Goal: Check status: Check status

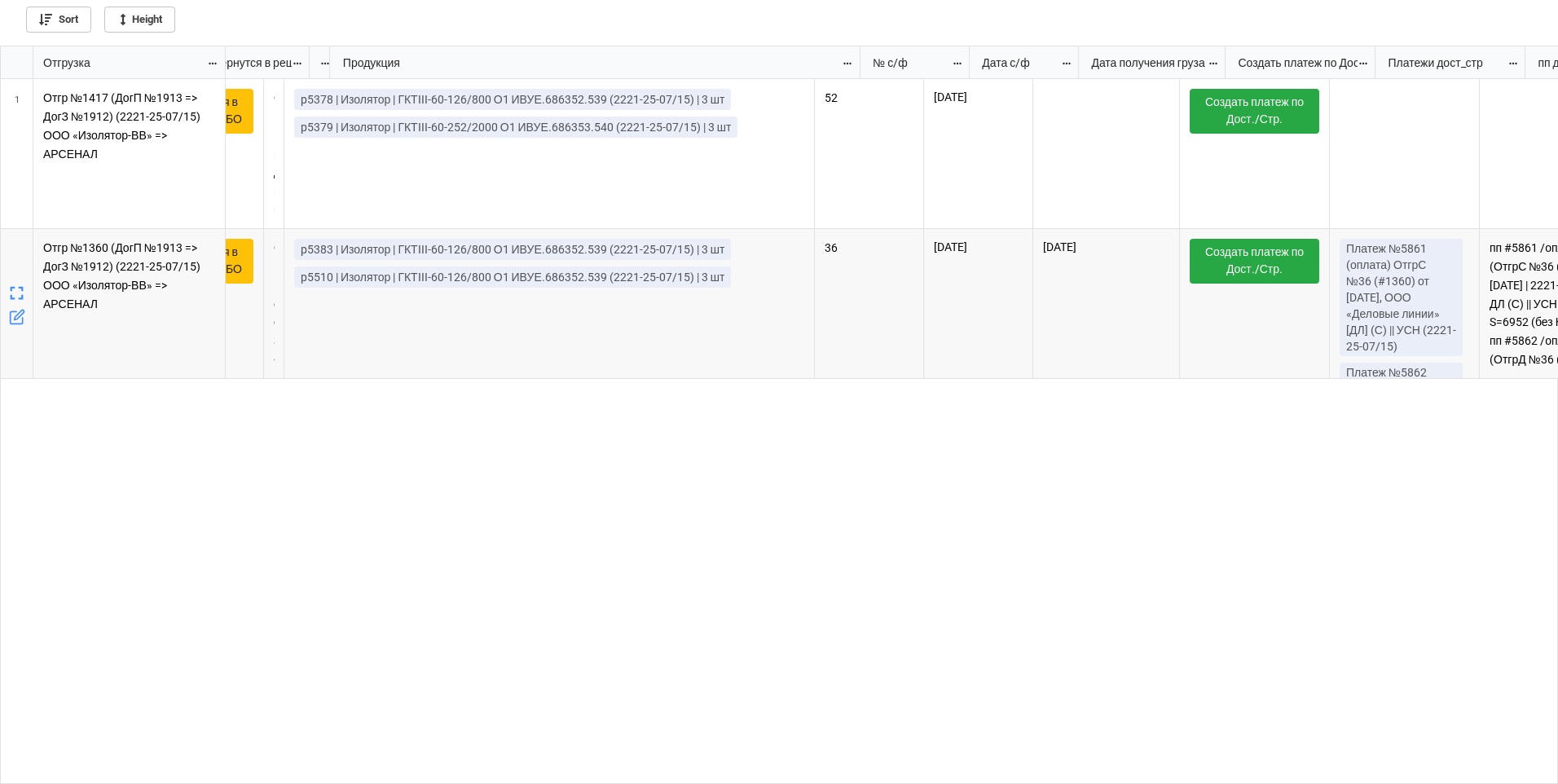
scroll to position [0, 290]
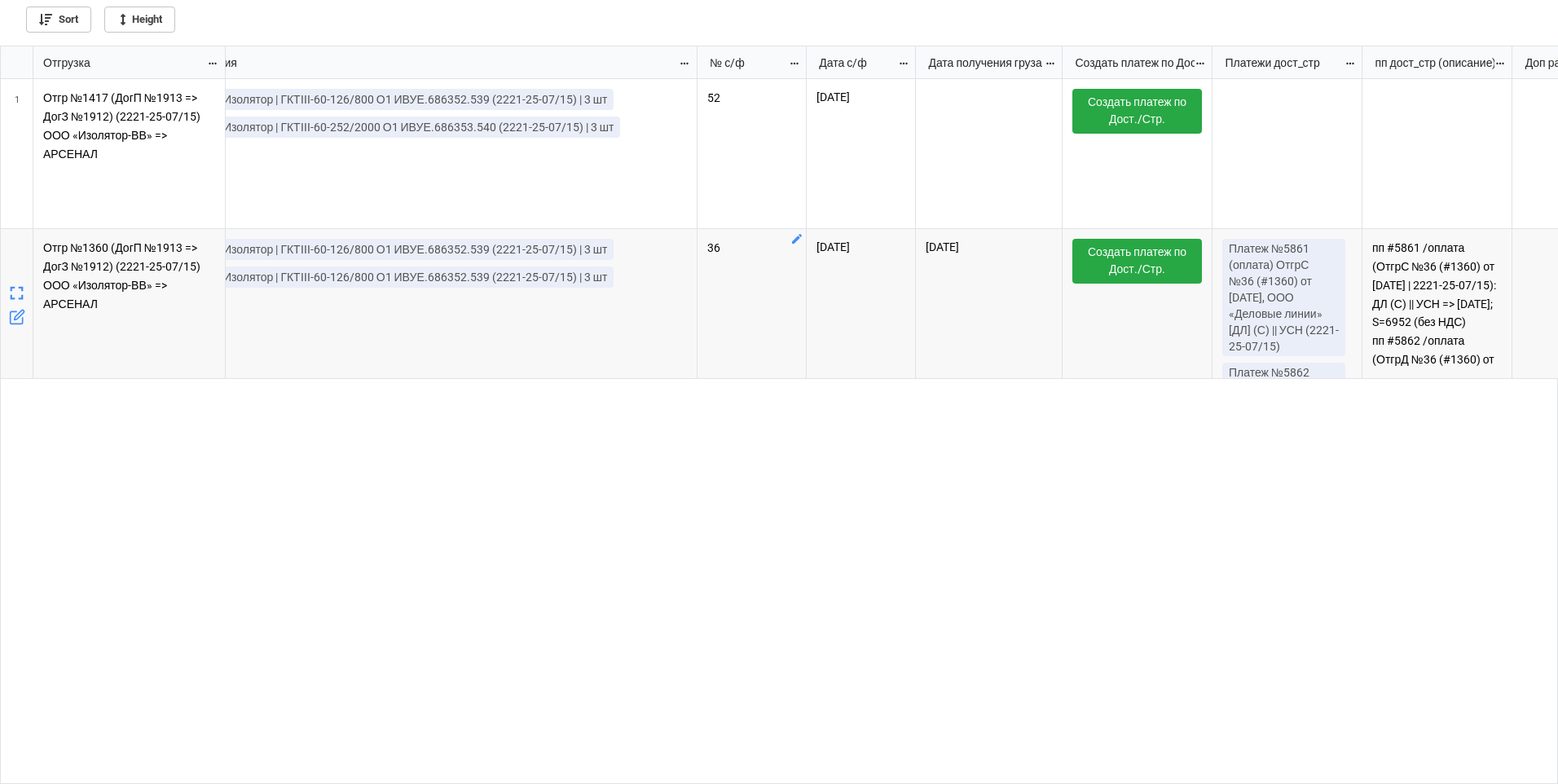
click at [376, 449] on div "p5378 | Изолятор | ГКТIII-60-126/800 О1 ИВУЕ.686352.539 (2221-25-07/15) | 3 шт …" at bounding box center [891, 431] width 1333 height 705
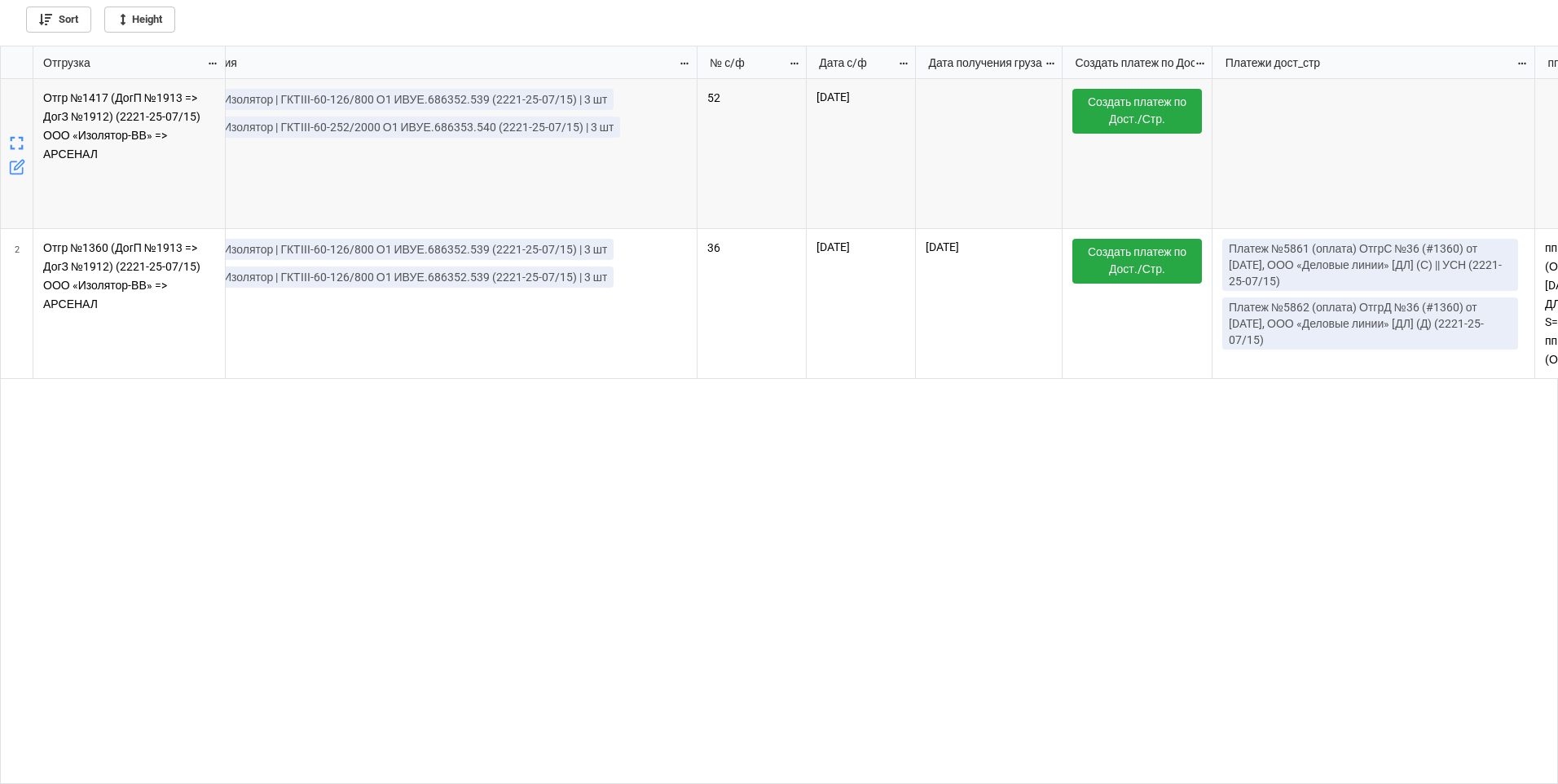
drag, startPoint x: 1359, startPoint y: 64, endPoint x: 1531, endPoint y: 76, distance: 172.4
click at [1531, 76] on div "grid" at bounding box center [1531, 62] width 3 height 32
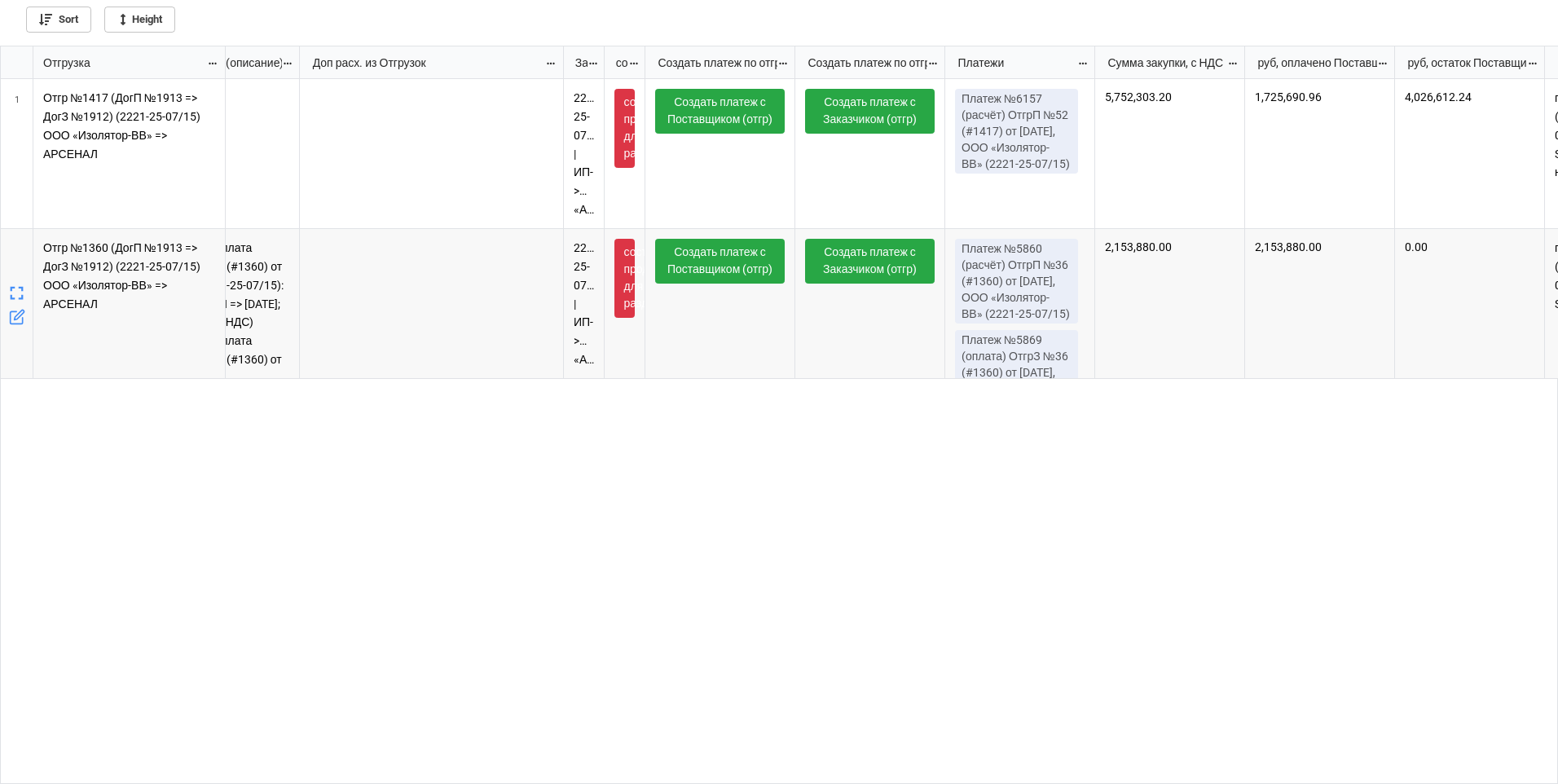
scroll to position [0, 1875]
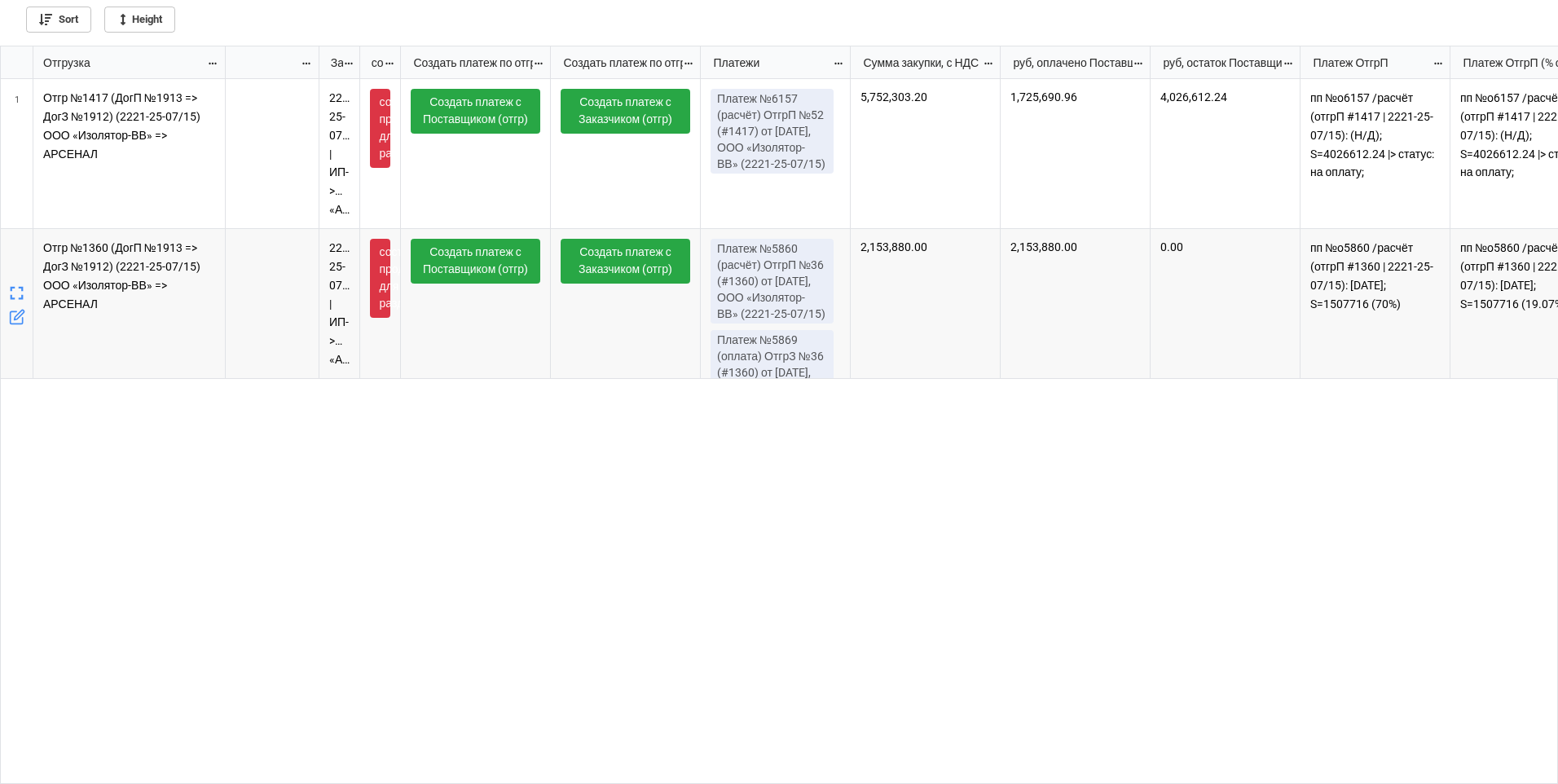
click at [908, 339] on div "2,153,880.00" at bounding box center [925, 304] width 150 height 150
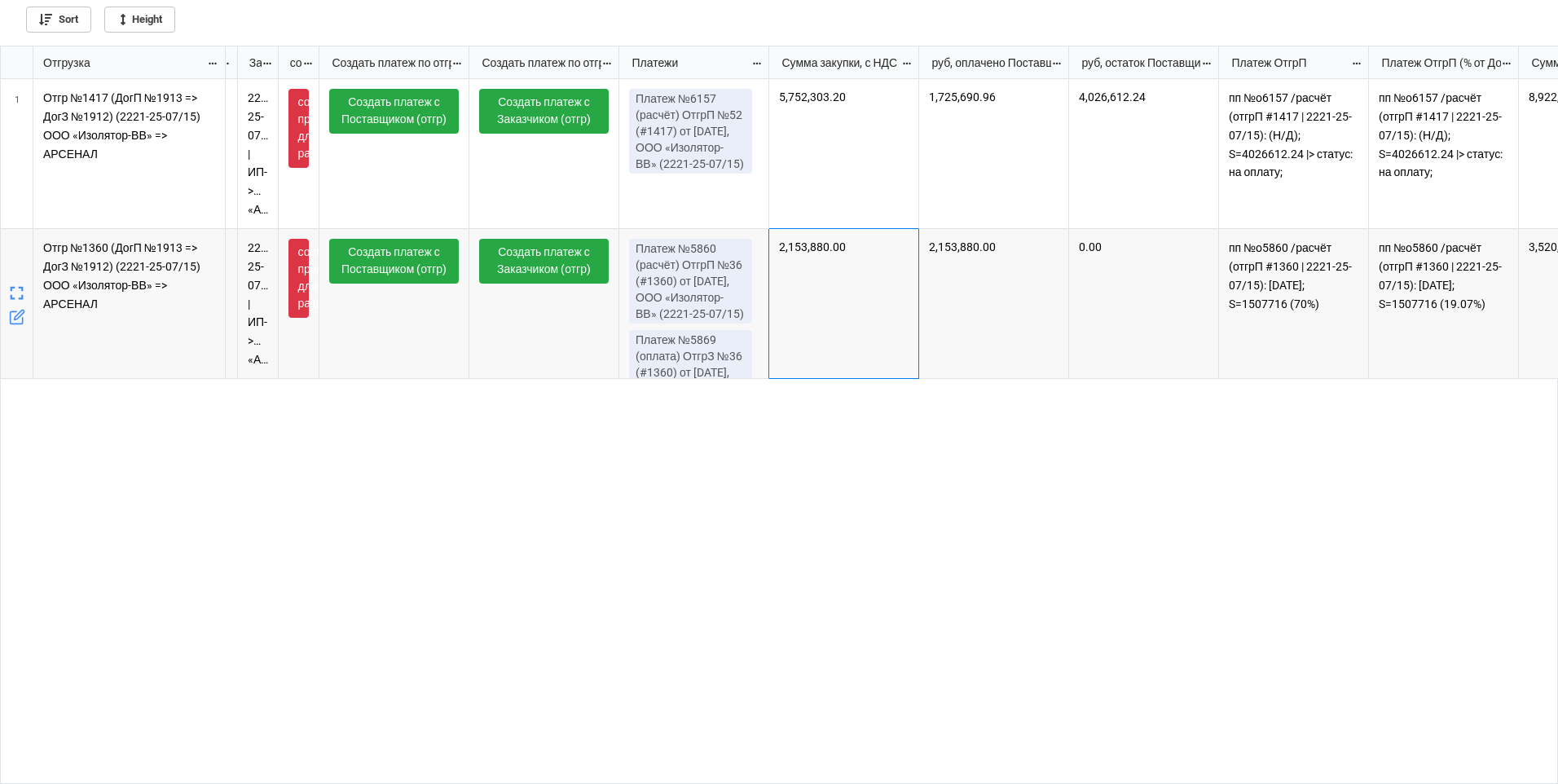
click at [796, 325] on div "2,153,880.00" at bounding box center [844, 304] width 150 height 150
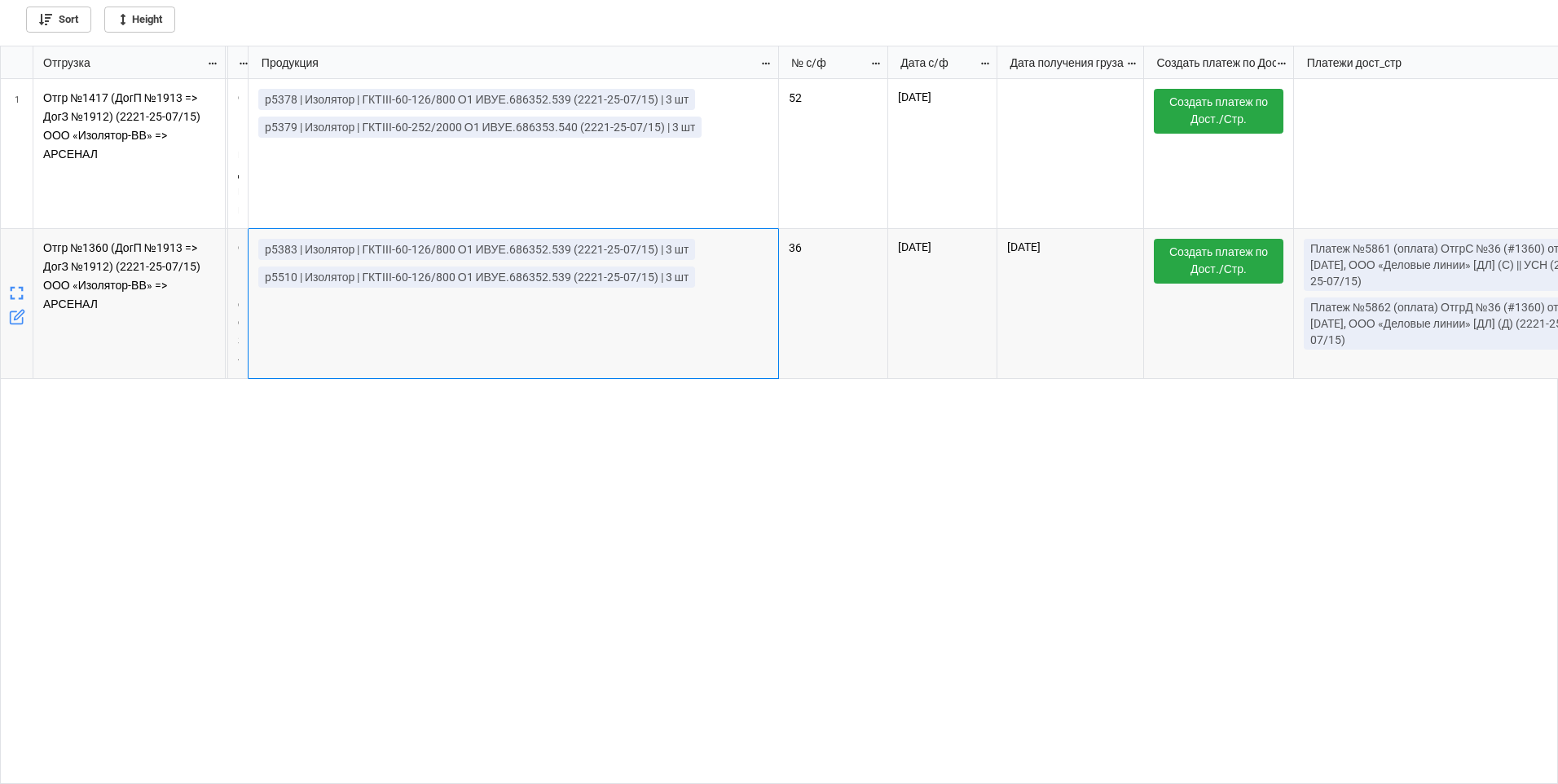
click at [648, 332] on div "p5383 | Изолятор | ГКТIII-60-126/800 О1 ИВУЕ.686352.539 (2221-25-07/15) | 3 шт …" at bounding box center [513, 304] width 530 height 150
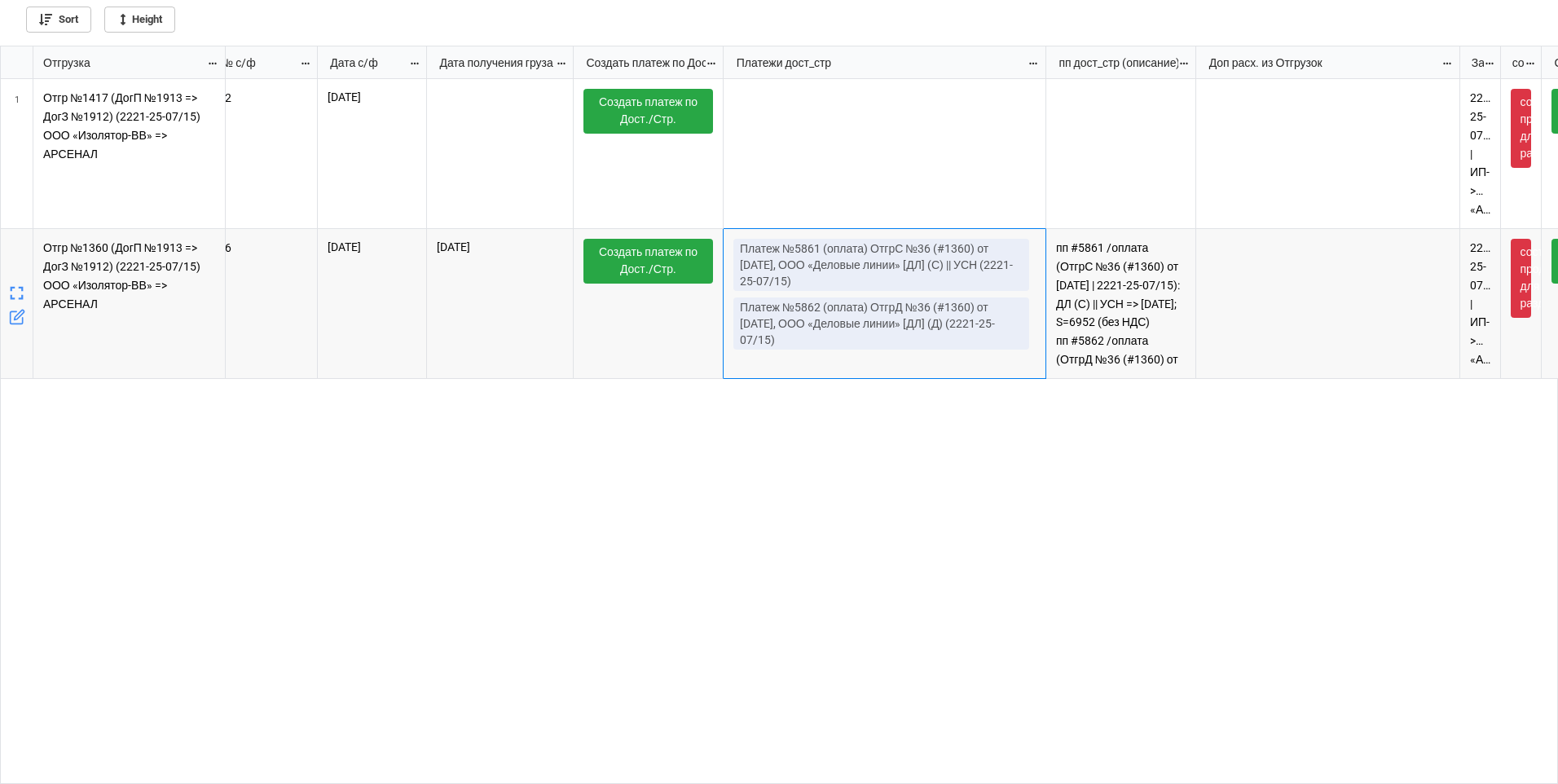
click at [906, 323] on p "Платеж №5862 (оплата) ОтгрД №36 (#1360) от 18.07.2025, ООО «Деловые линии» [ДЛ]…" at bounding box center [881, 324] width 282 height 49
click at [1121, 317] on p "пп #5861 /оплата (ОтгрС №36 (#1360) от 18.07.2025 | 2221-25-07/15): ДЛ (С) || У…" at bounding box center [1121, 303] width 131 height 130
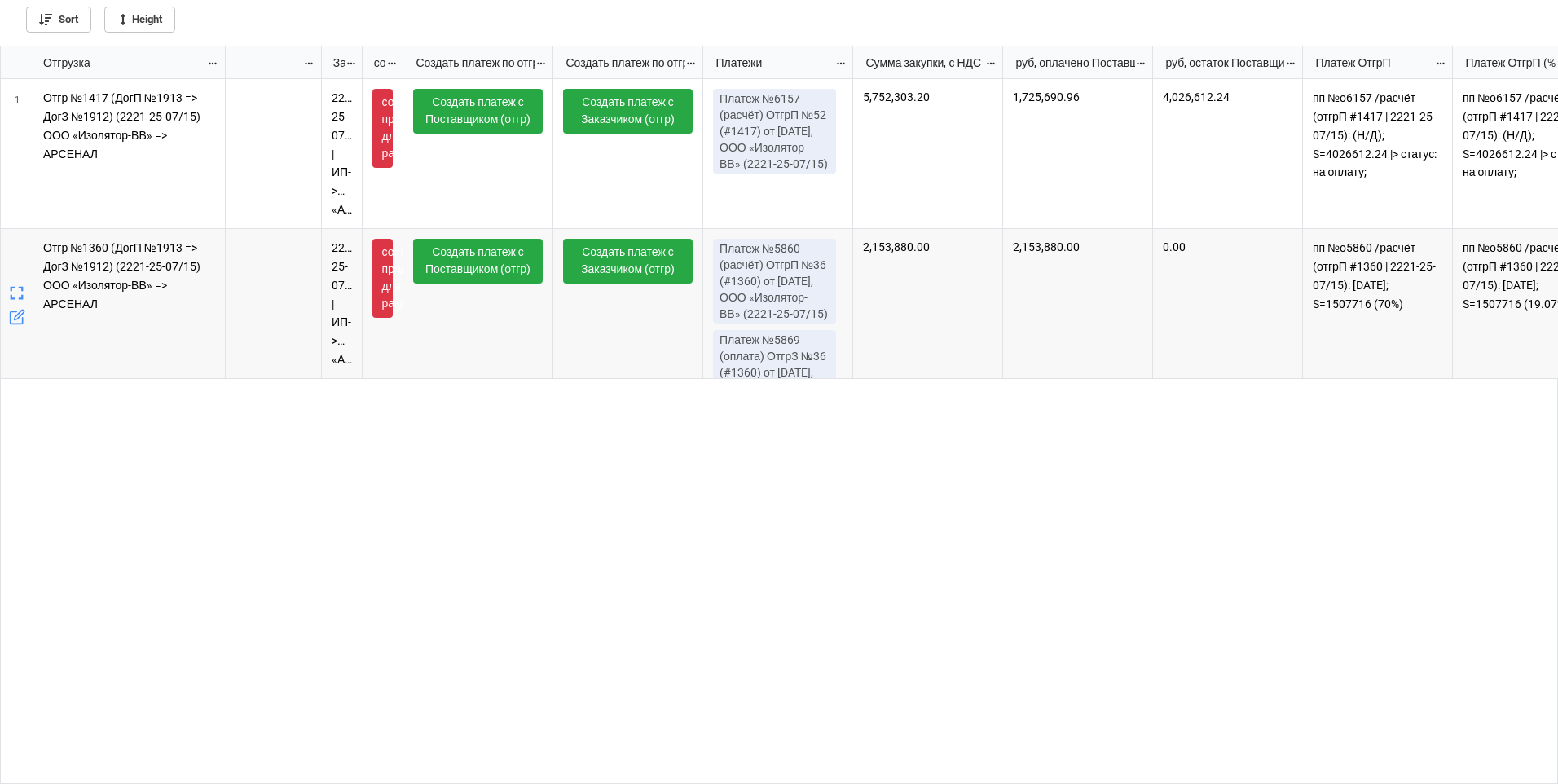
scroll to position [0, 2036]
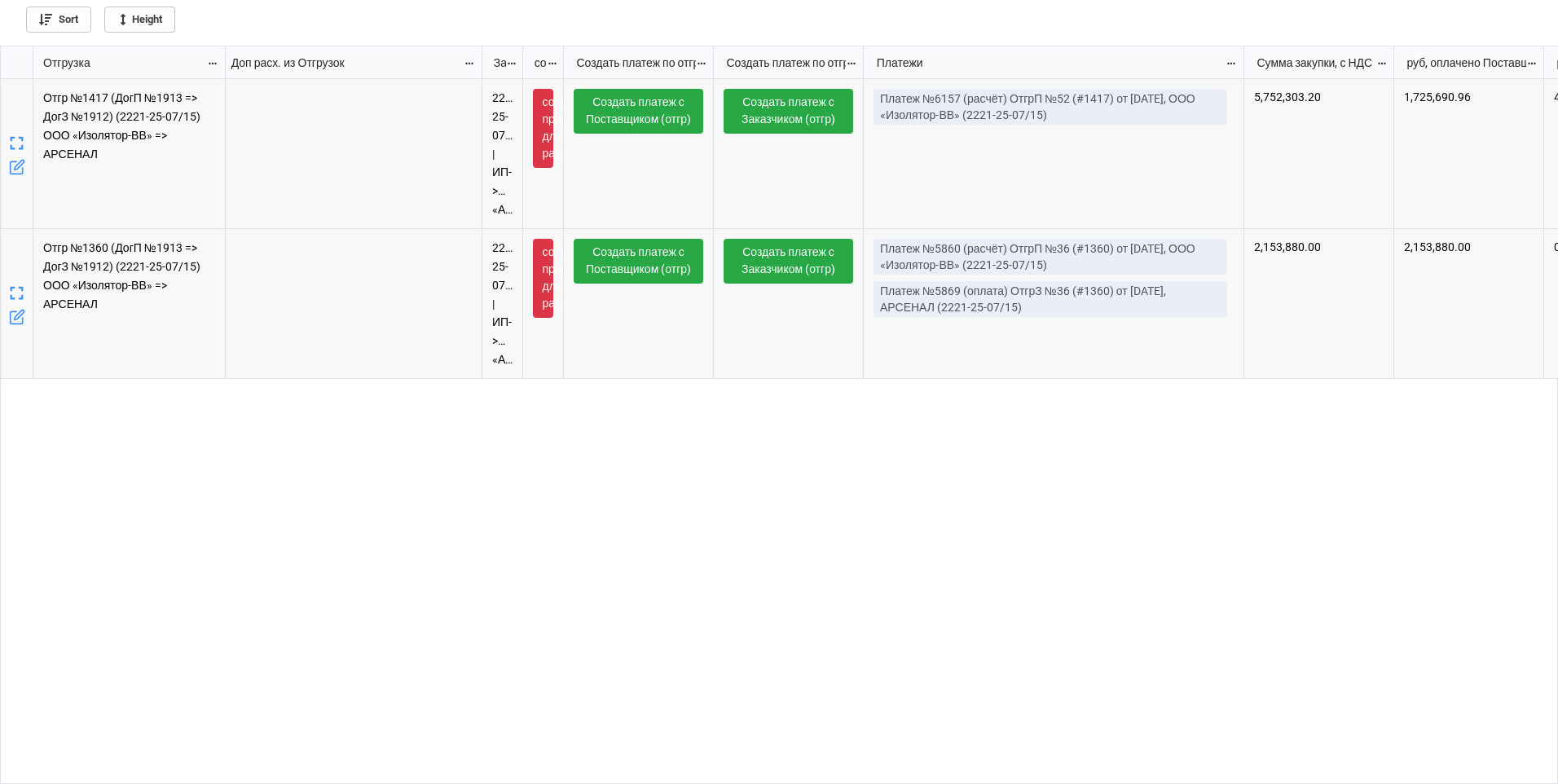
drag, startPoint x: 1011, startPoint y: 62, endPoint x: 1242, endPoint y: 88, distance: 232.5
click at [1242, 88] on div "Отгрузка Доп расх. из Отгрузок Заказ, Договоры, Отгрузка, Продукция состав прод…" at bounding box center [779, 415] width 1558 height 738
click at [16, 291] on icon "grid" at bounding box center [17, 294] width 23 height 23
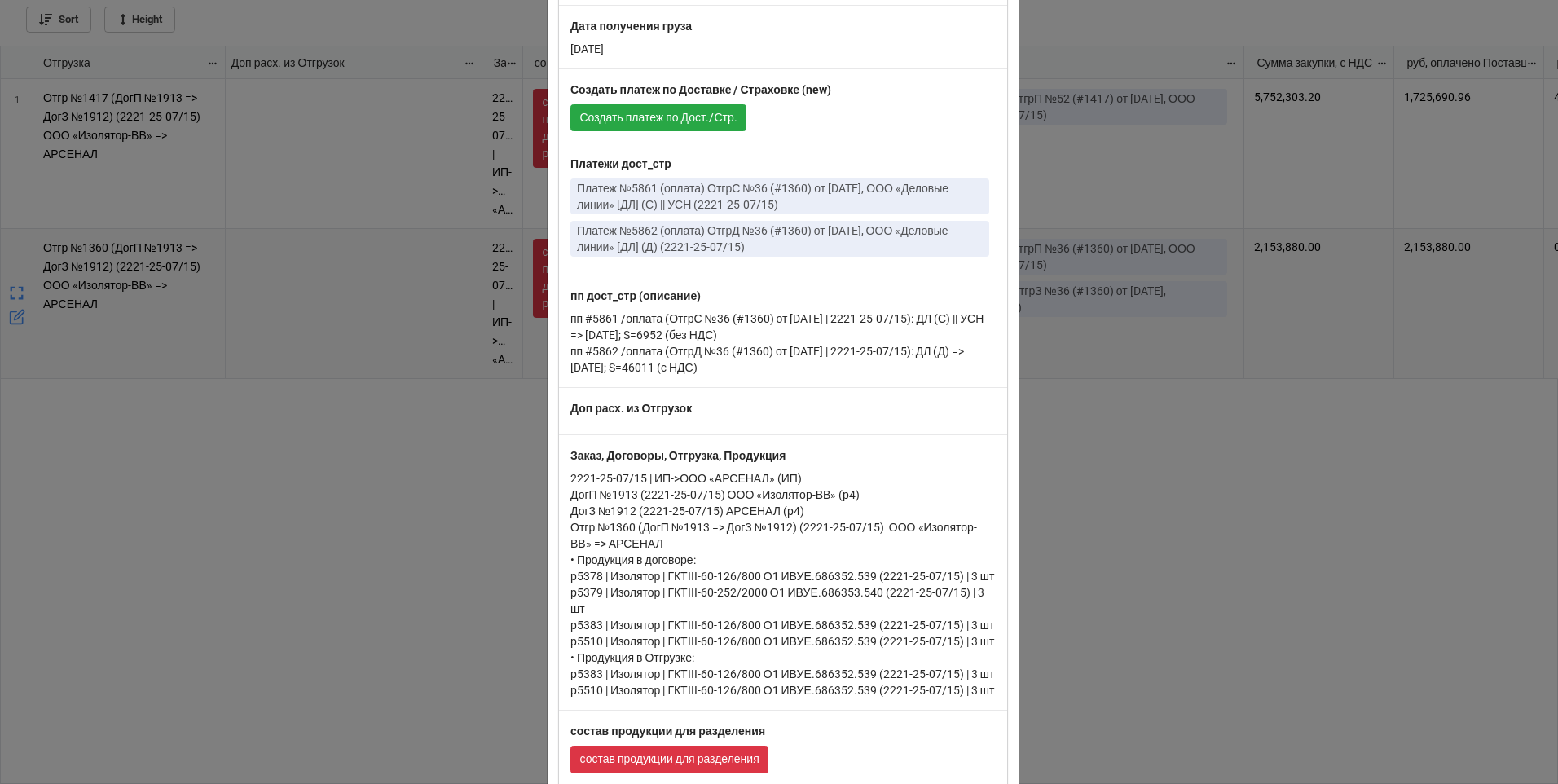
scroll to position [651, 0]
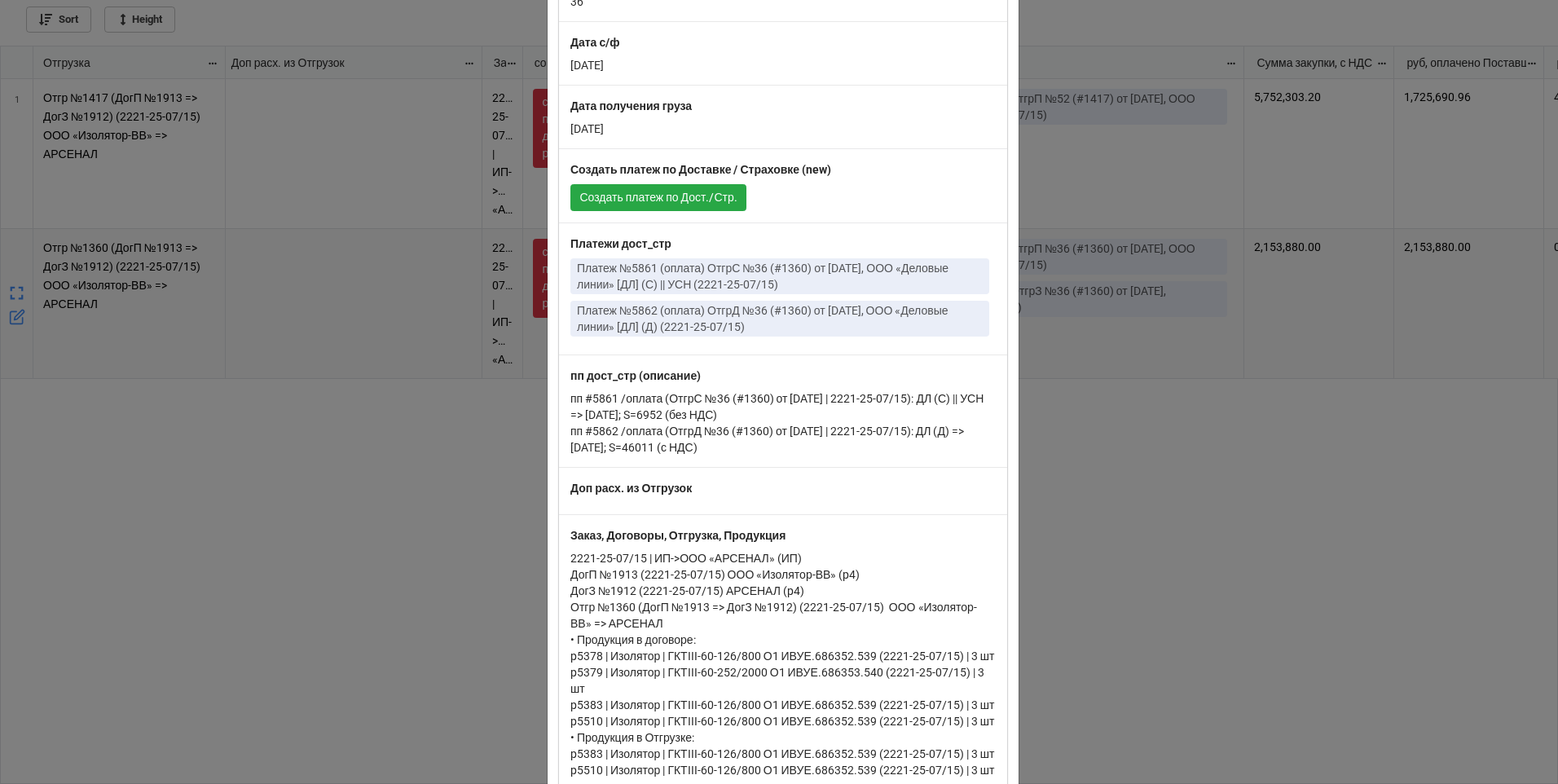
click at [1099, 585] on div "× Close Отгрузка Отгр №1360 (ДогП №1913 => ДогЗ №1912) (2221-25-07/15) ООО «Изо…" at bounding box center [779, 392] width 1558 height 784
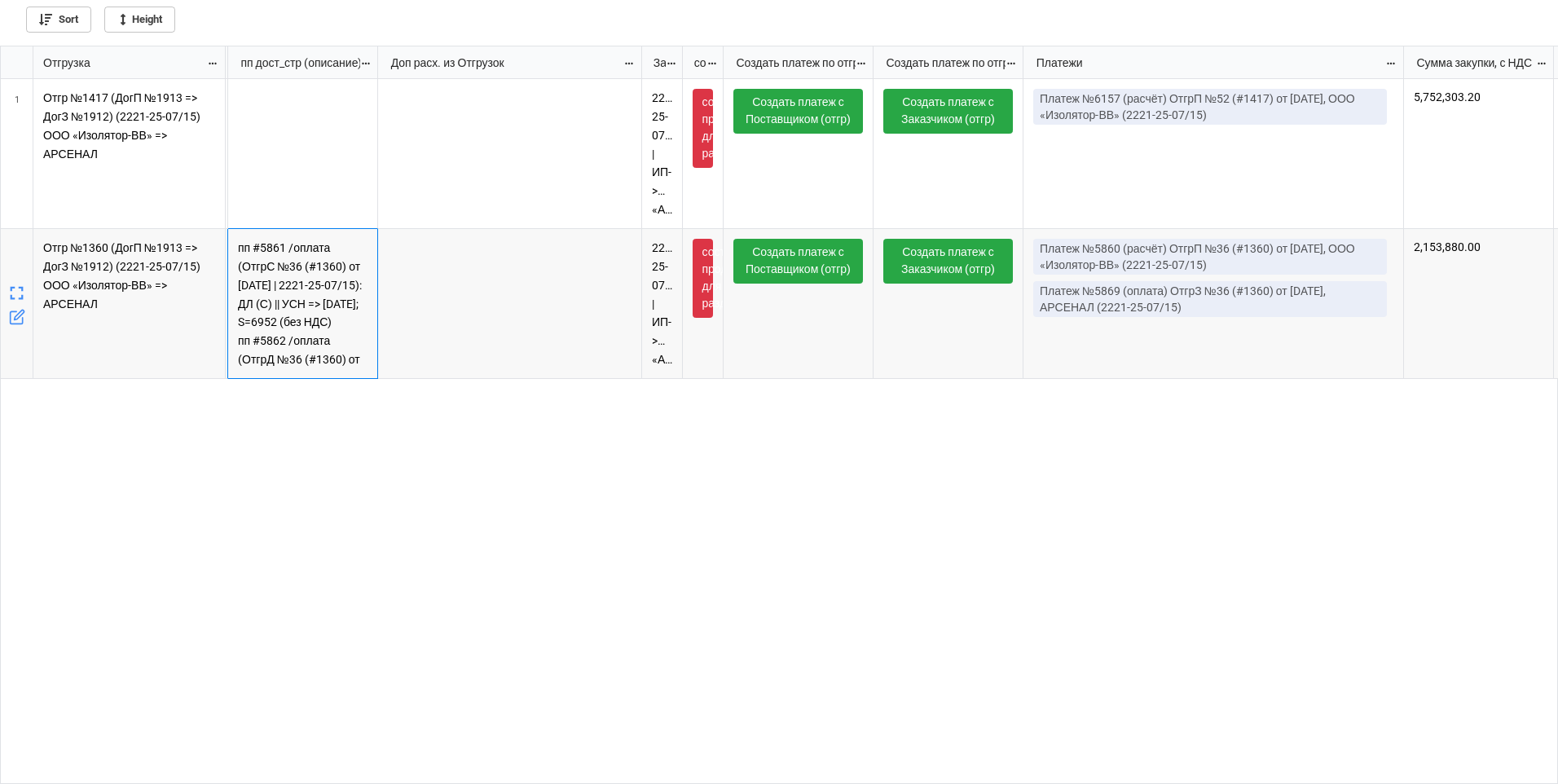
scroll to position [0, 1710]
click at [20, 290] on icon "grid" at bounding box center [17, 294] width 23 height 23
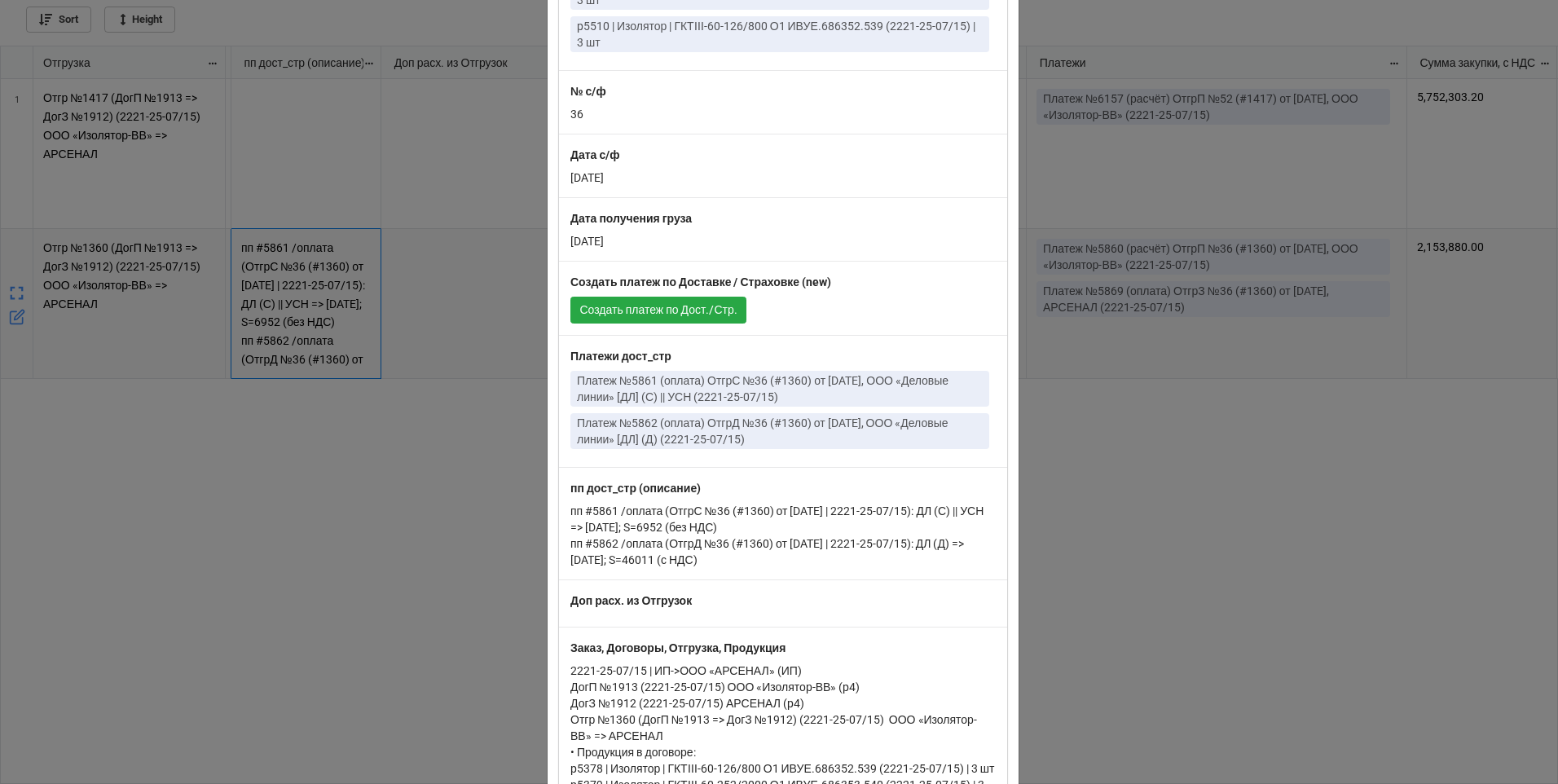
scroll to position [498, 0]
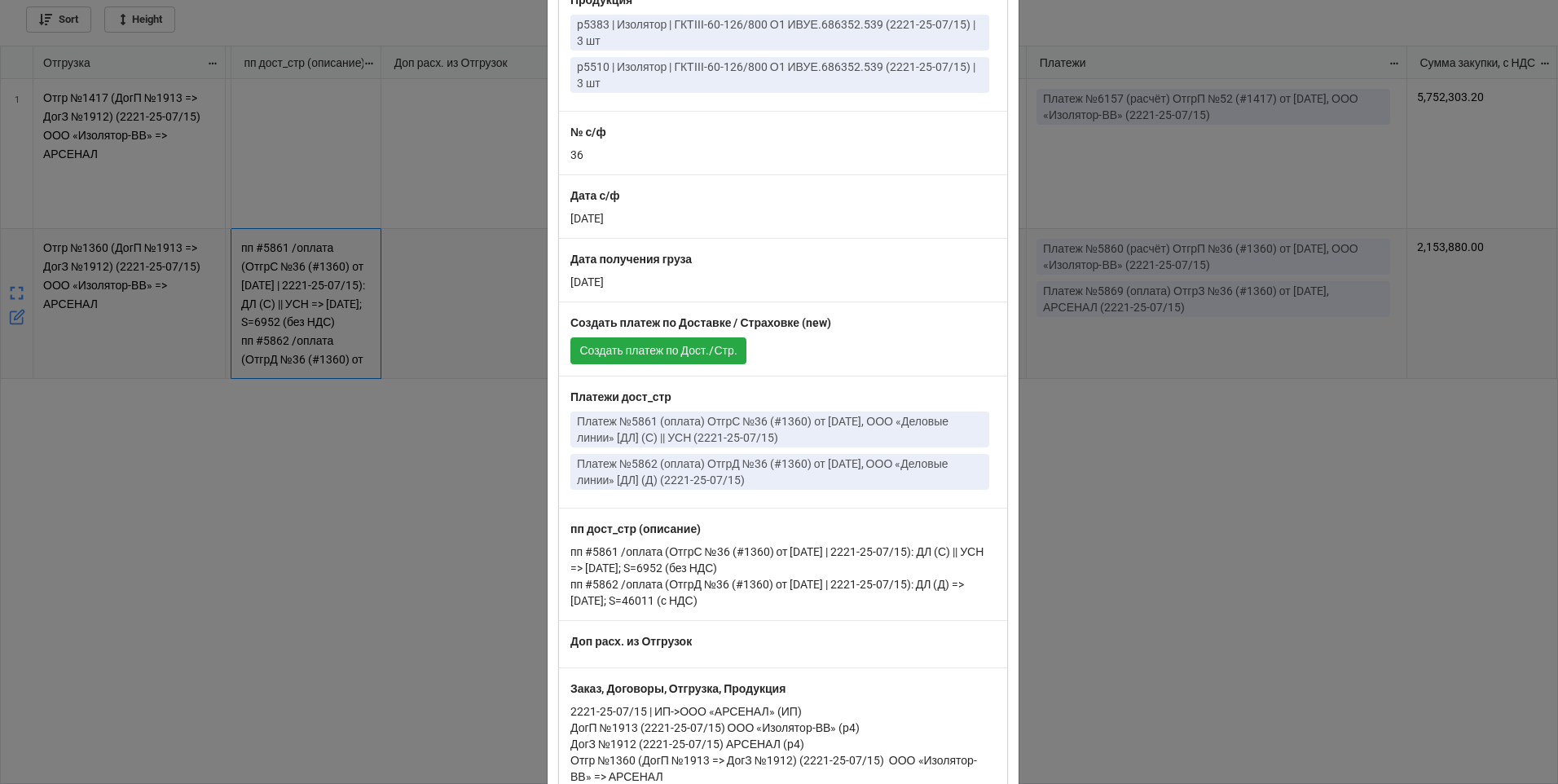
drag, startPoint x: 1137, startPoint y: 494, endPoint x: 1121, endPoint y: 491, distance: 16.3
click at [1137, 494] on div "× Close Отгрузка Отгр №1360 (ДогП №1913 => ДогЗ №1912) (2221-25-07/15) ООО «Изо…" at bounding box center [779, 392] width 1558 height 784
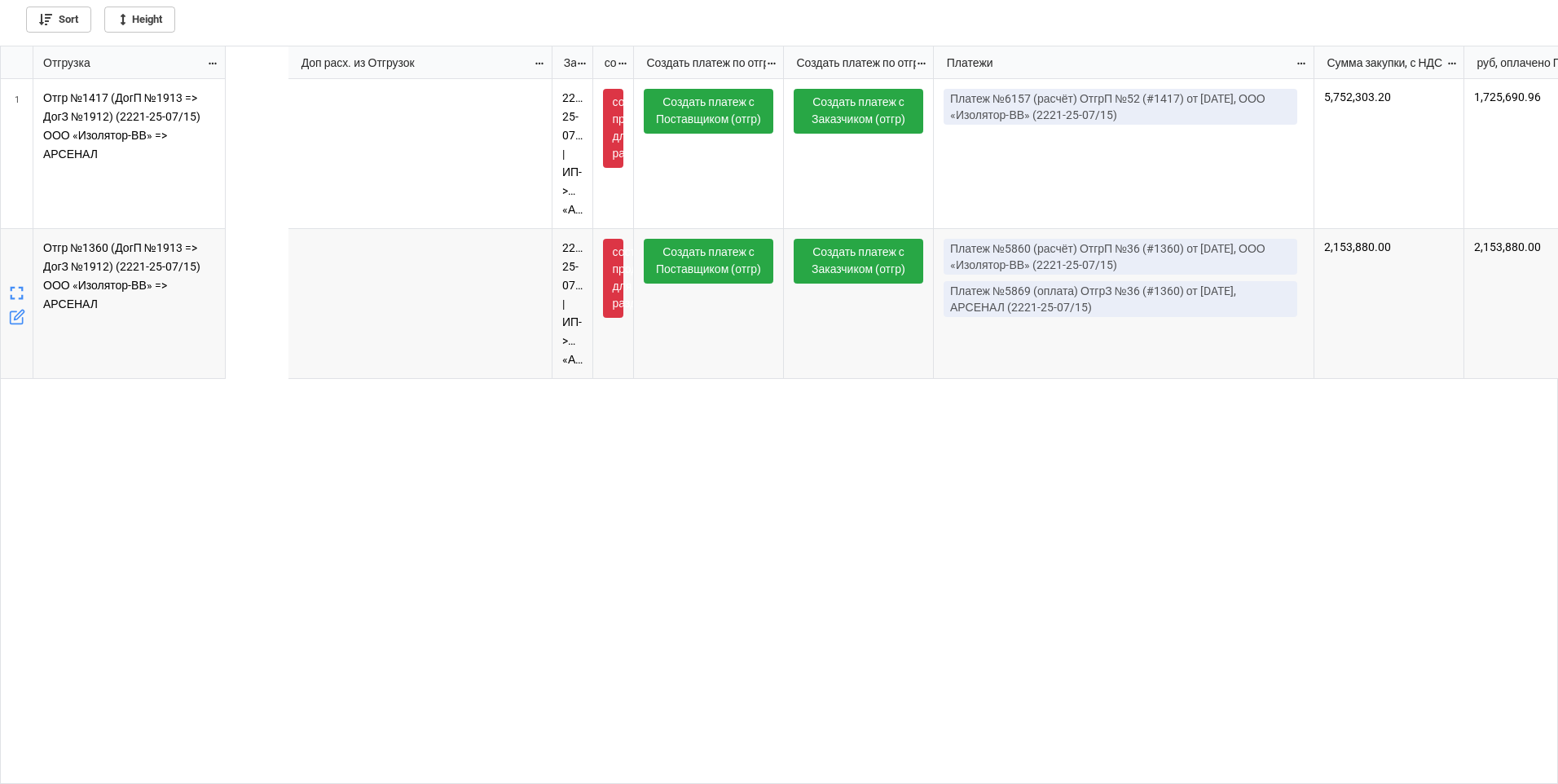
scroll to position [0, 2118]
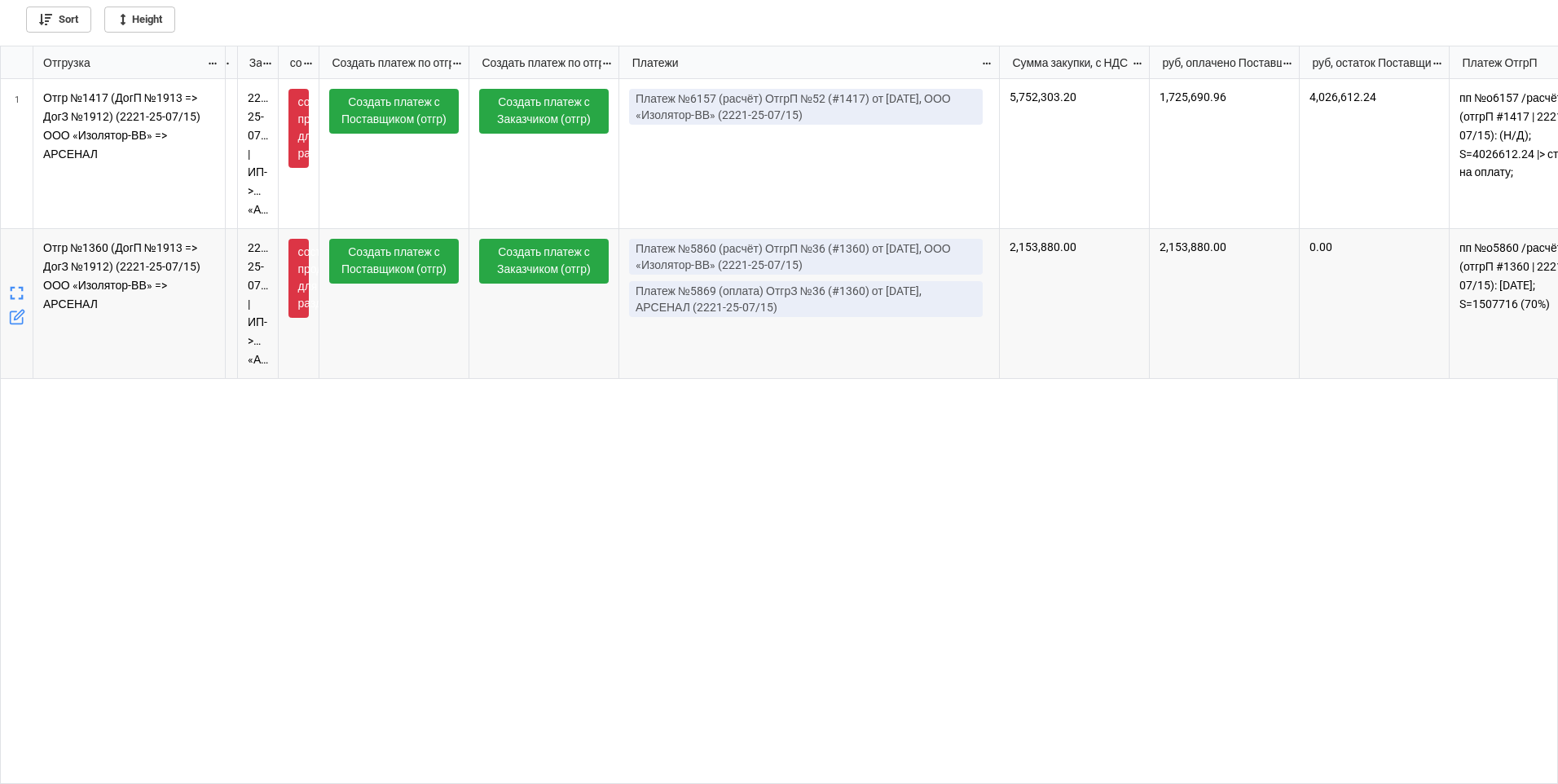
click at [1065, 299] on div "2,153,880.00" at bounding box center [1074, 304] width 150 height 150
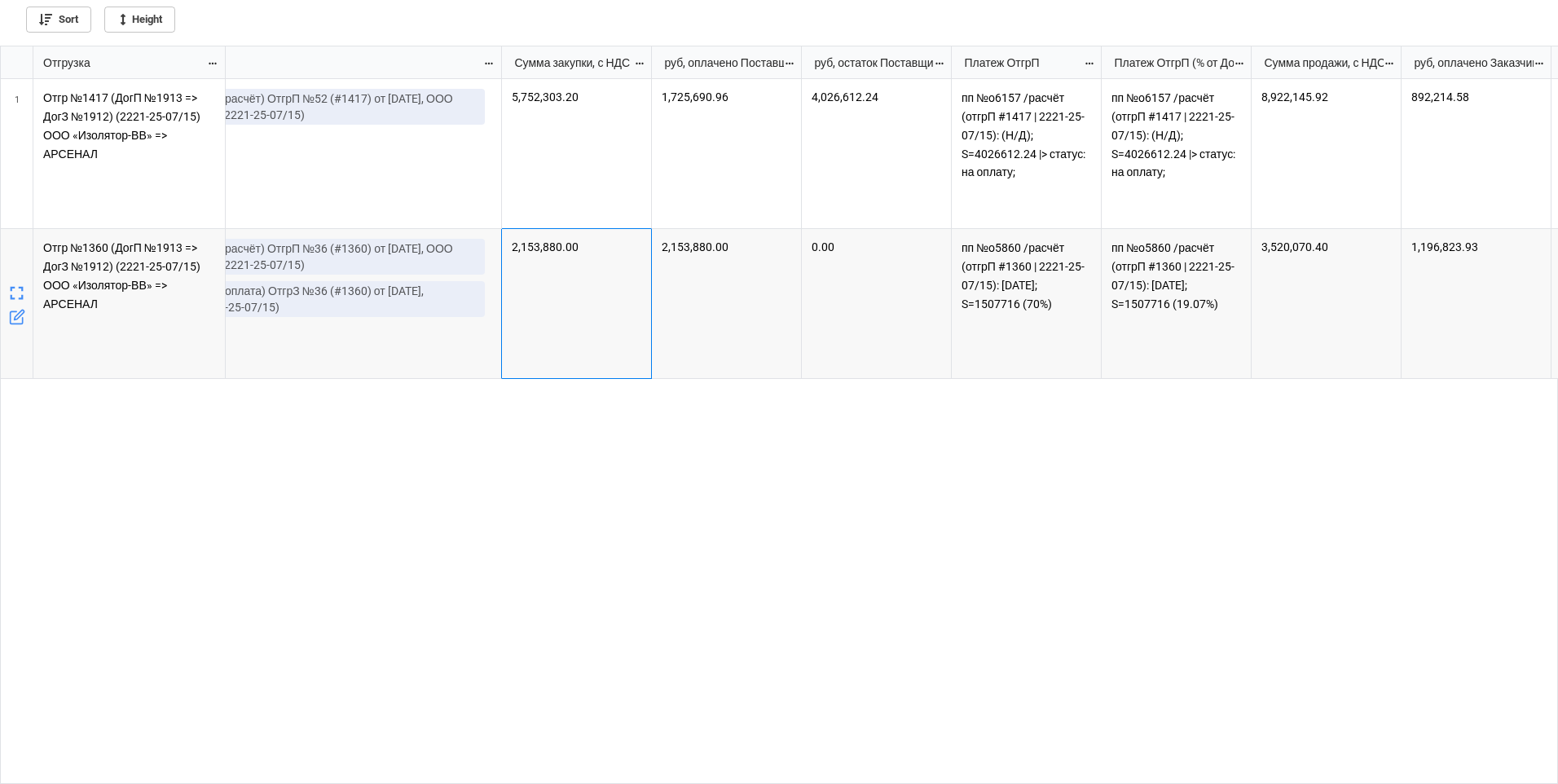
scroll to position [0, 2768]
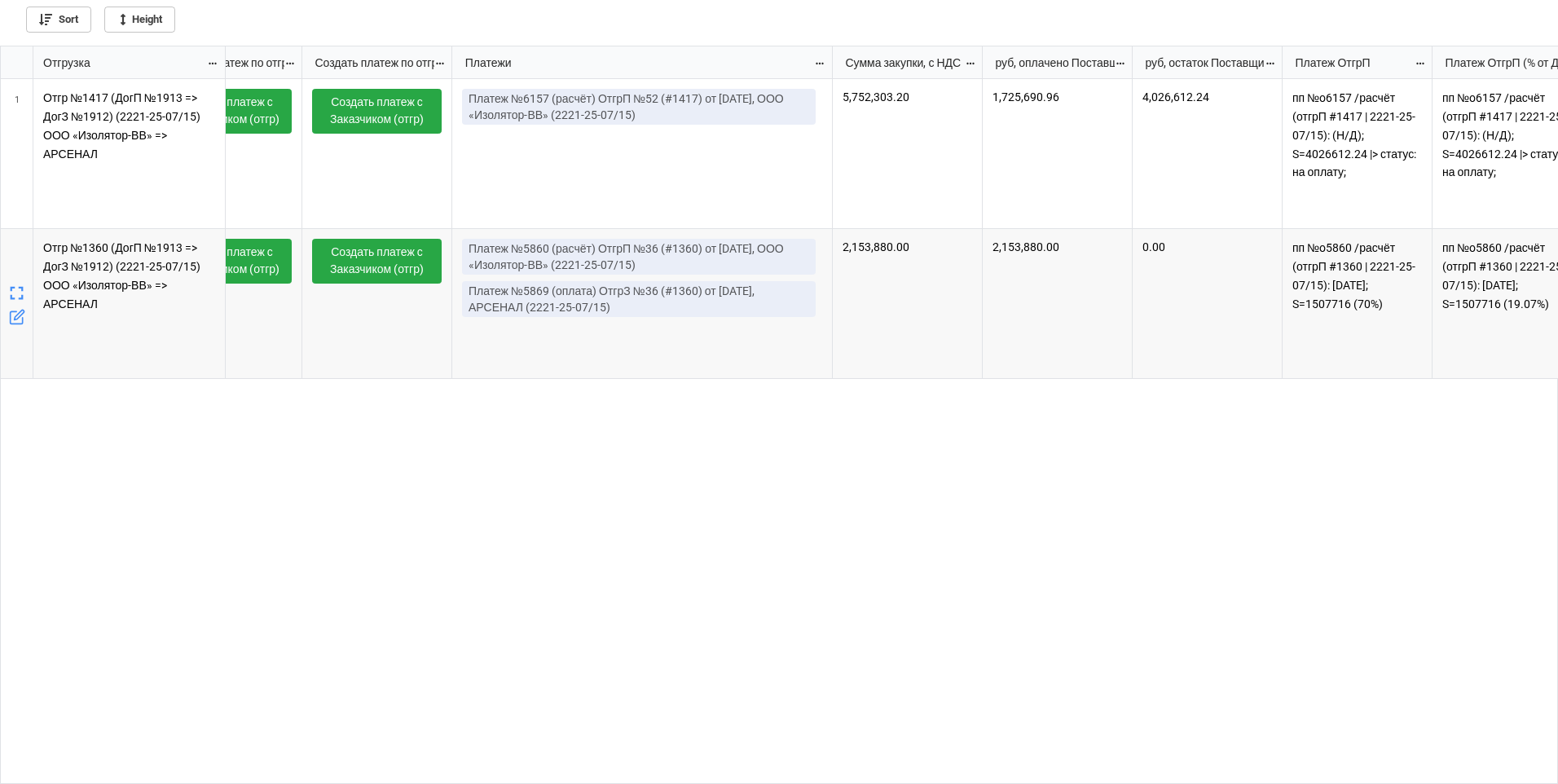
scroll to position [0, 2526]
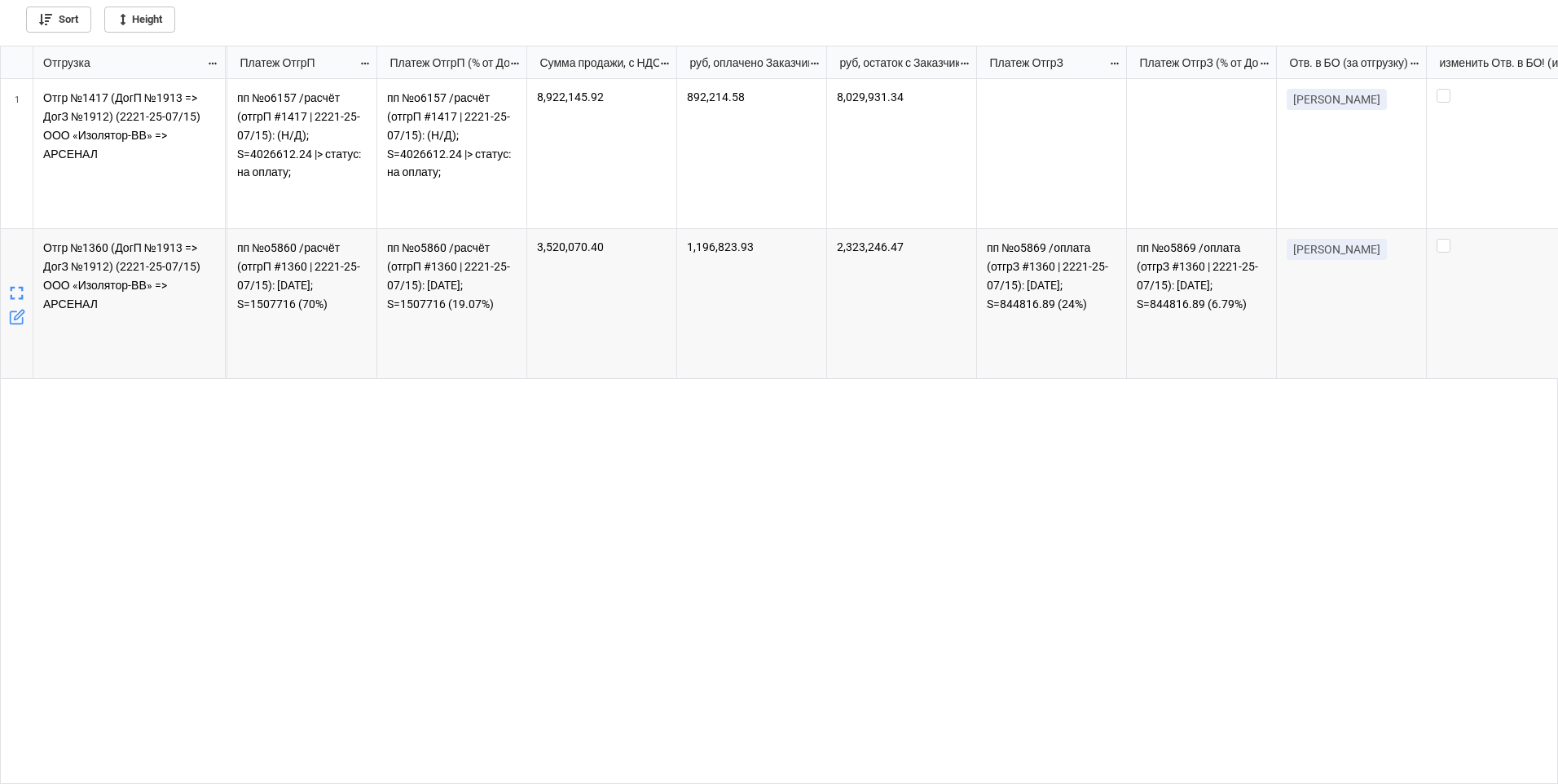
click at [762, 314] on div "1,196,823.93" at bounding box center [752, 304] width 150 height 150
click at [885, 323] on div "2,323,246.47" at bounding box center [902, 304] width 150 height 150
click at [790, 329] on div "1,196,823.93" at bounding box center [752, 304] width 150 height 150
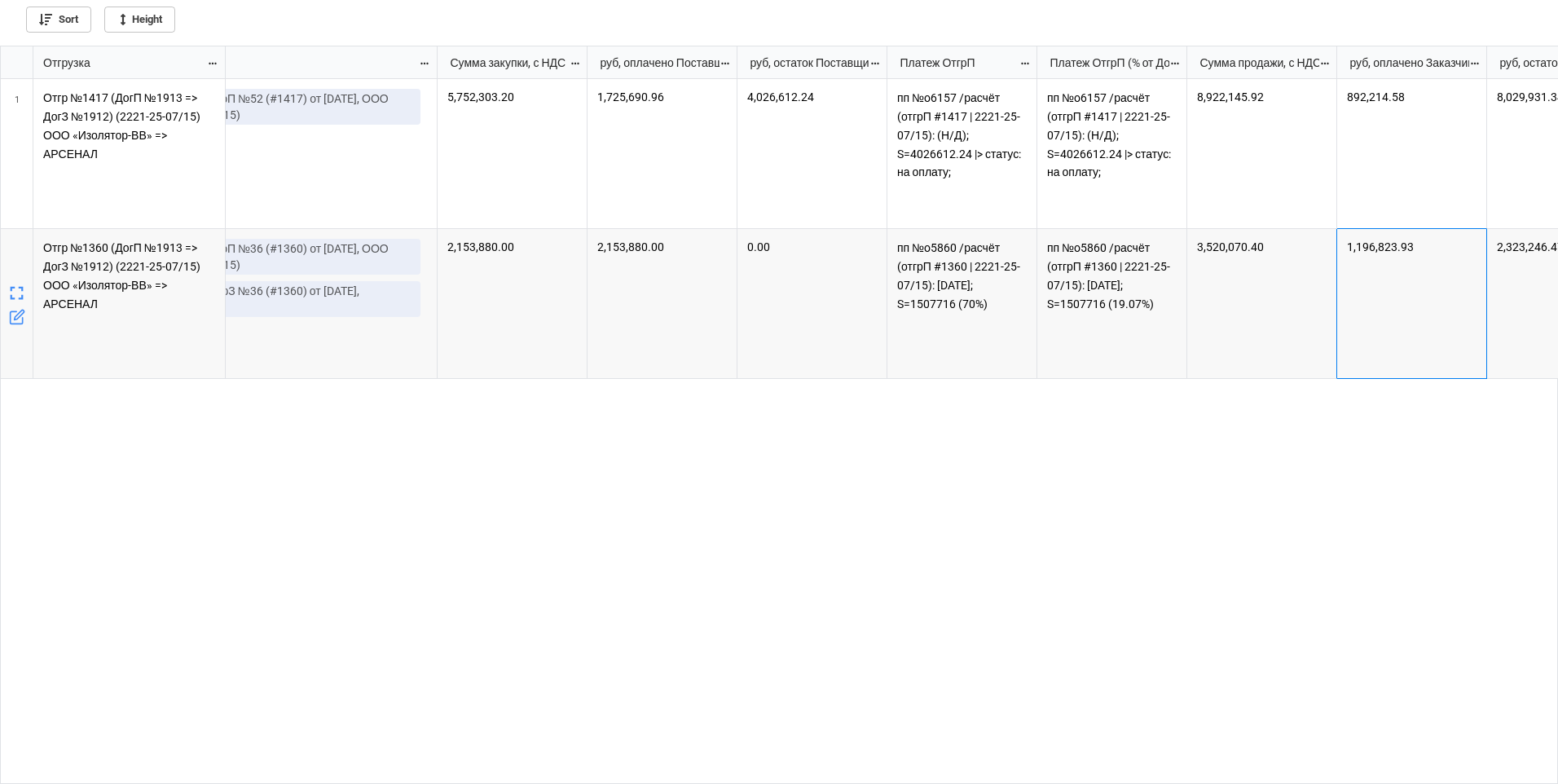
click at [813, 325] on div "0.00" at bounding box center [812, 304] width 150 height 150
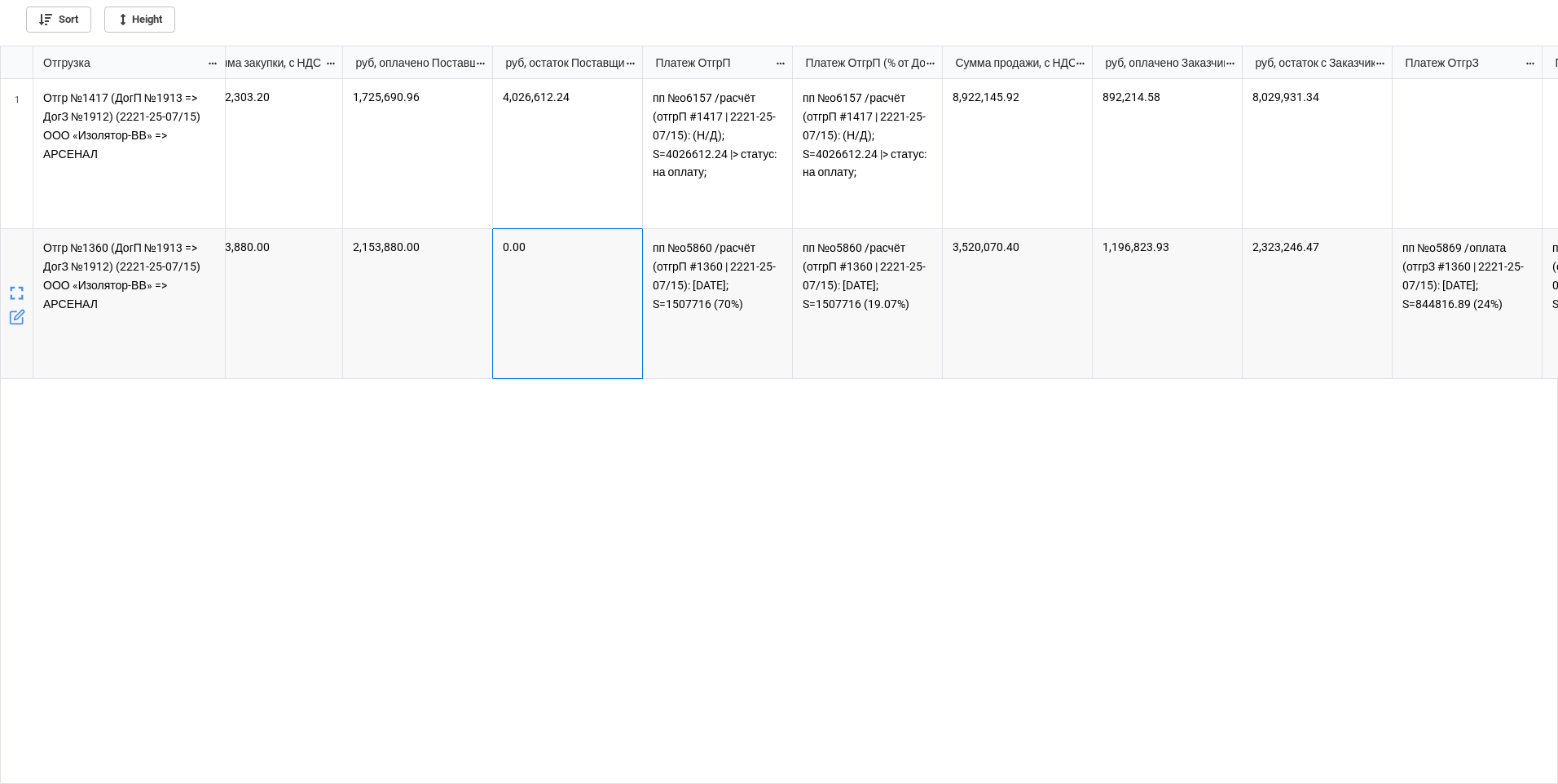
click at [1291, 317] on div "2,323,246.47" at bounding box center [1317, 304] width 150 height 150
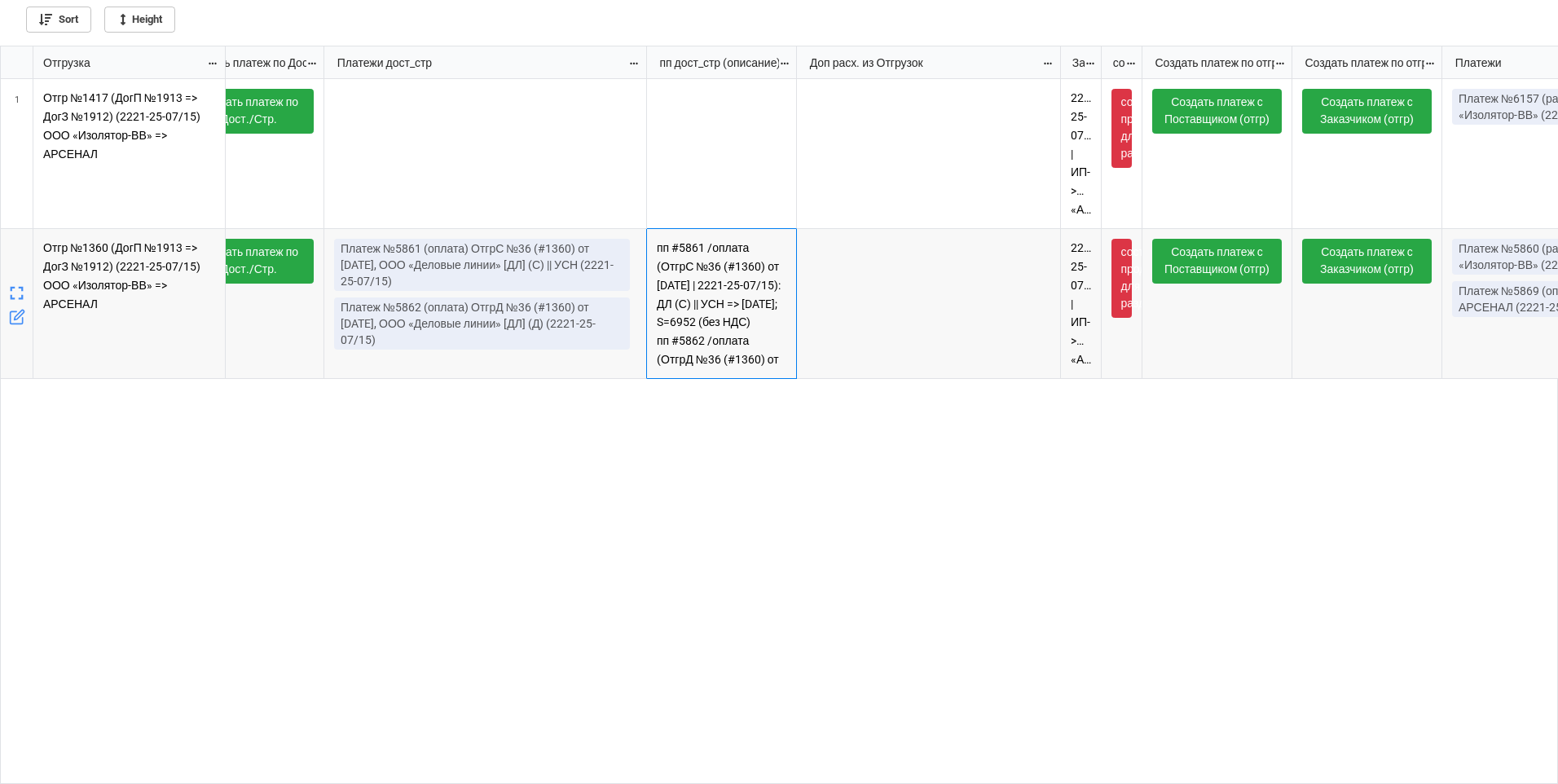
click at [739, 317] on p "пп #5861 /оплата (ОтгрС №36 (#1360) от 18.07.2025 | 2221-25-07/15): ДЛ (С) || У…" at bounding box center [722, 303] width 131 height 130
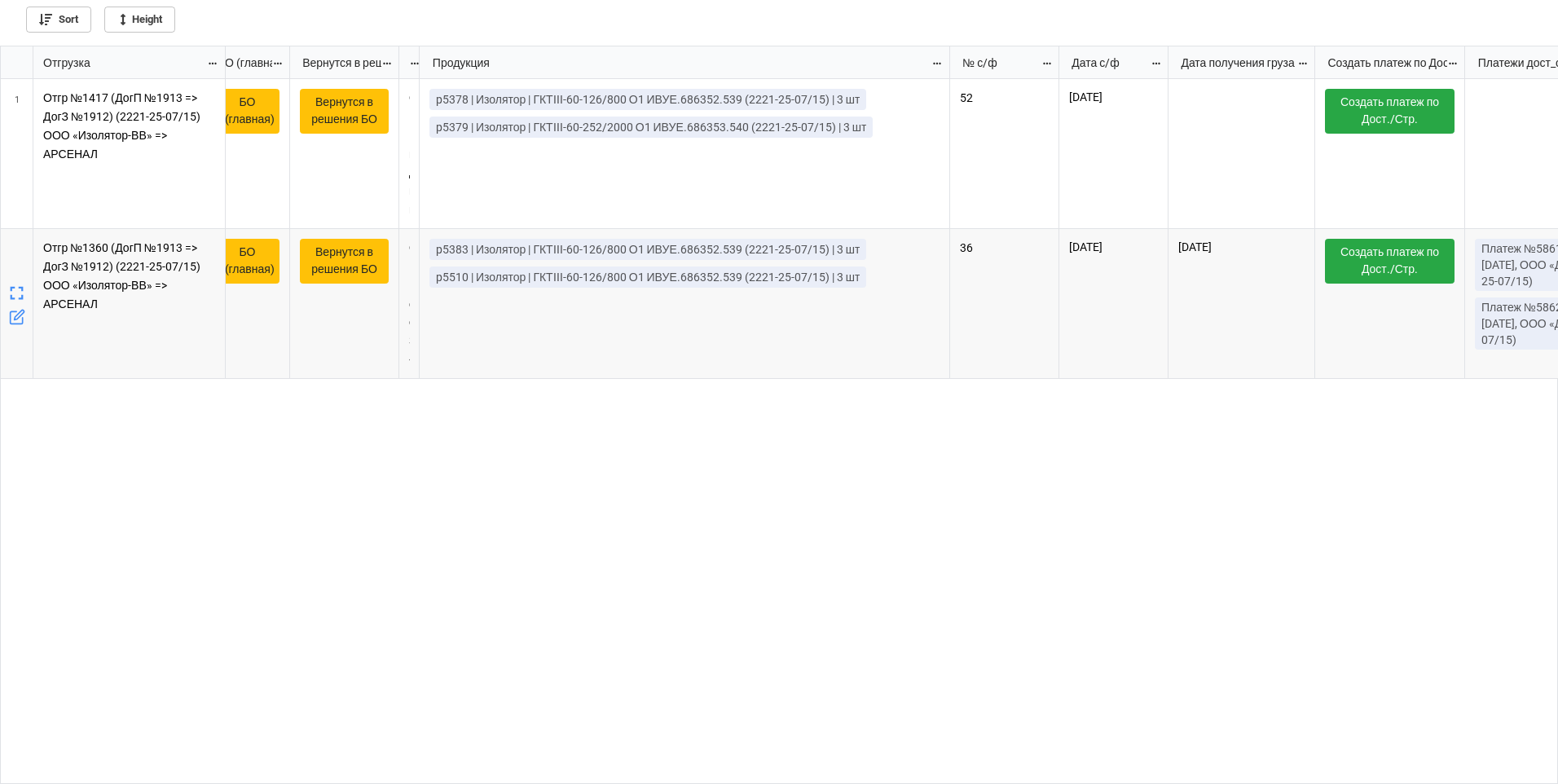
click at [766, 339] on div "p5383 | Изолятор | ГКТIII-60-126/800 О1 ИВУЕ.686352.539 (2221-25-07/15) | 3 шт …" at bounding box center [685, 304] width 530 height 150
click at [995, 295] on div "36" at bounding box center [1004, 304] width 109 height 150
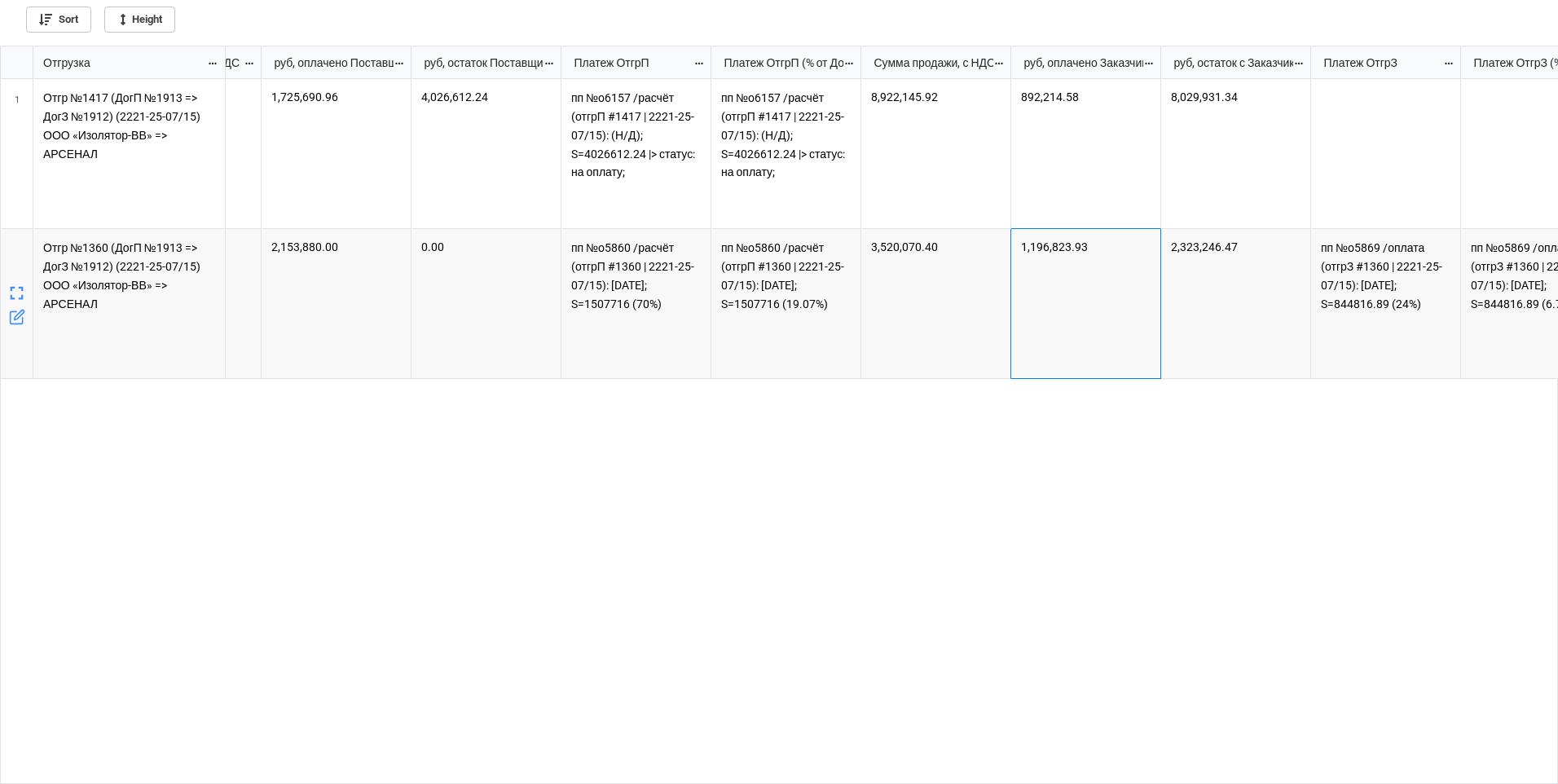
click at [1082, 309] on div "1,196,823.93" at bounding box center [1085, 304] width 150 height 150
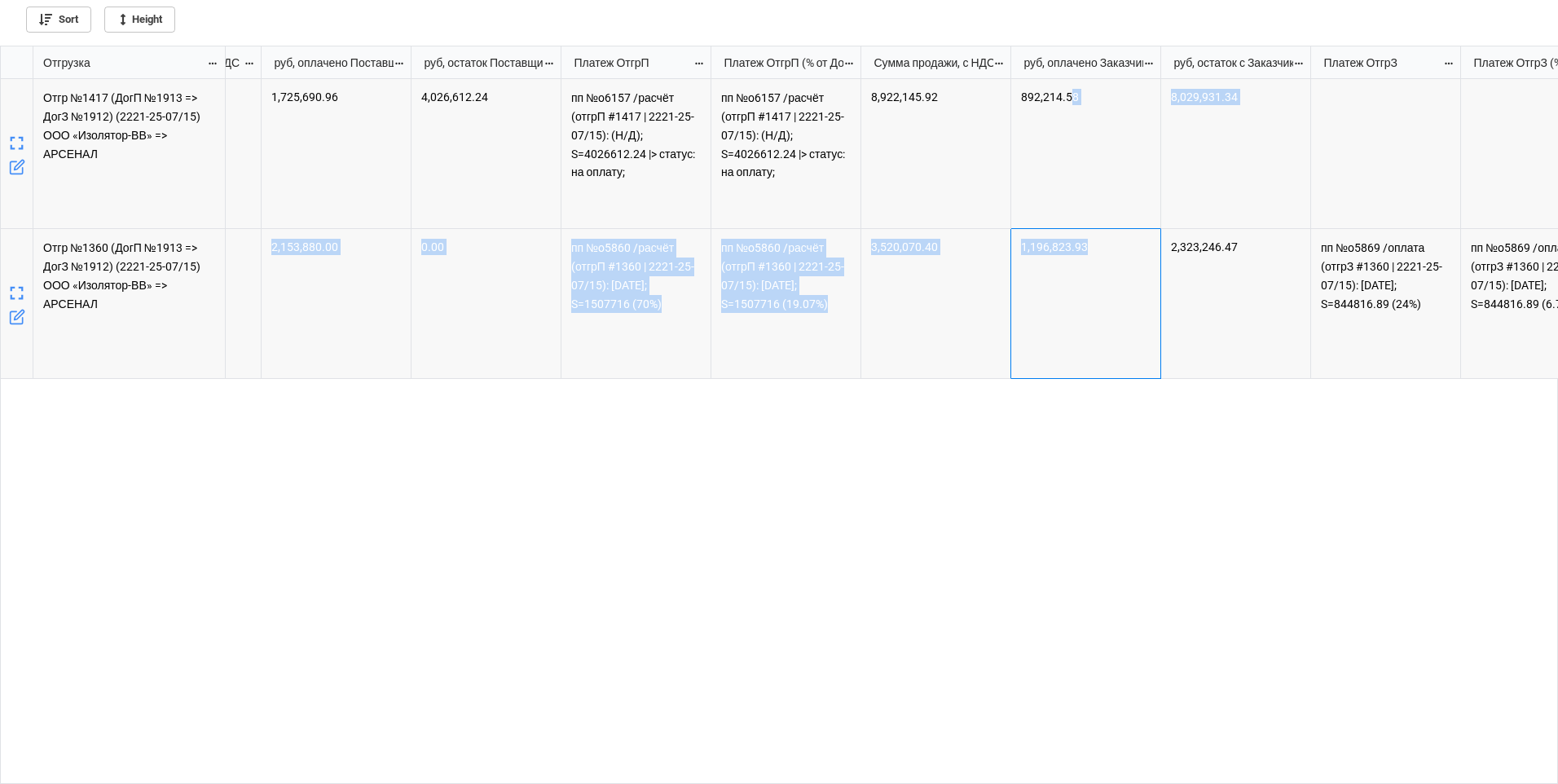
click at [1066, 172] on div "892,214.58" at bounding box center [1085, 153] width 150 height 150
drag, startPoint x: 1066, startPoint y: 172, endPoint x: 1076, endPoint y: 276, distance: 104.5
click at [1076, 276] on div "1,196,823.93" at bounding box center [1085, 304] width 150 height 150
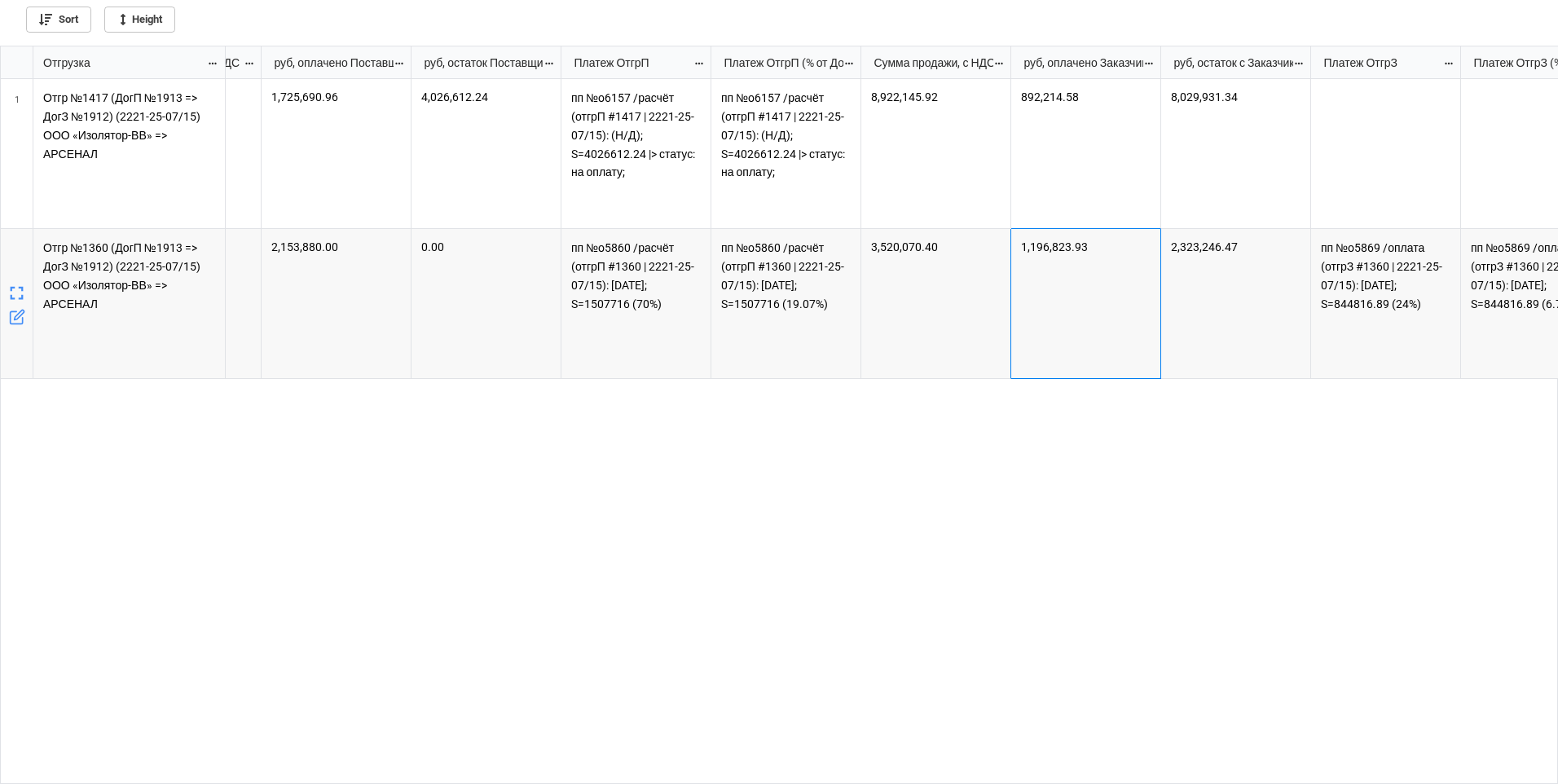
click at [1193, 297] on div "2,323,246.47" at bounding box center [1236, 304] width 150 height 150
click at [1089, 312] on div "1,196,823.93" at bounding box center [1085, 304] width 150 height 150
click at [660, 326] on div "пп №o5860 /расчёт (отгрП #1360 | 2221-25-07/15): 17.07.2025; S=1507716 (70%)" at bounding box center [636, 304] width 150 height 150
click at [917, 299] on div "3,520,070.40" at bounding box center [936, 304] width 150 height 150
click at [1057, 326] on div "1,196,823.93" at bounding box center [1085, 304] width 150 height 150
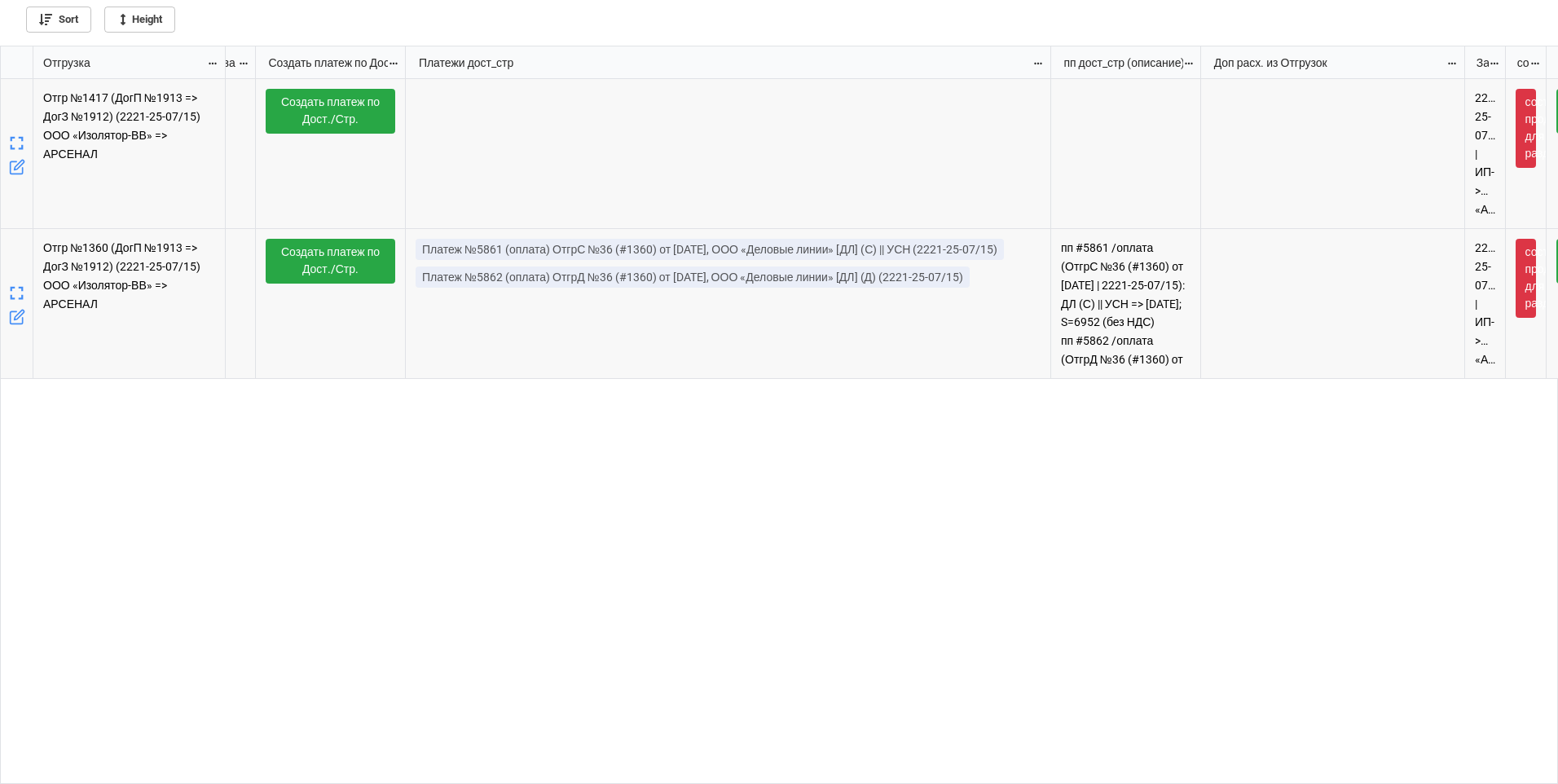
drag, startPoint x: 726, startPoint y: 66, endPoint x: 1040, endPoint y: 74, distance: 314.1
click at [1047, 74] on div "grid" at bounding box center [1048, 62] width 3 height 32
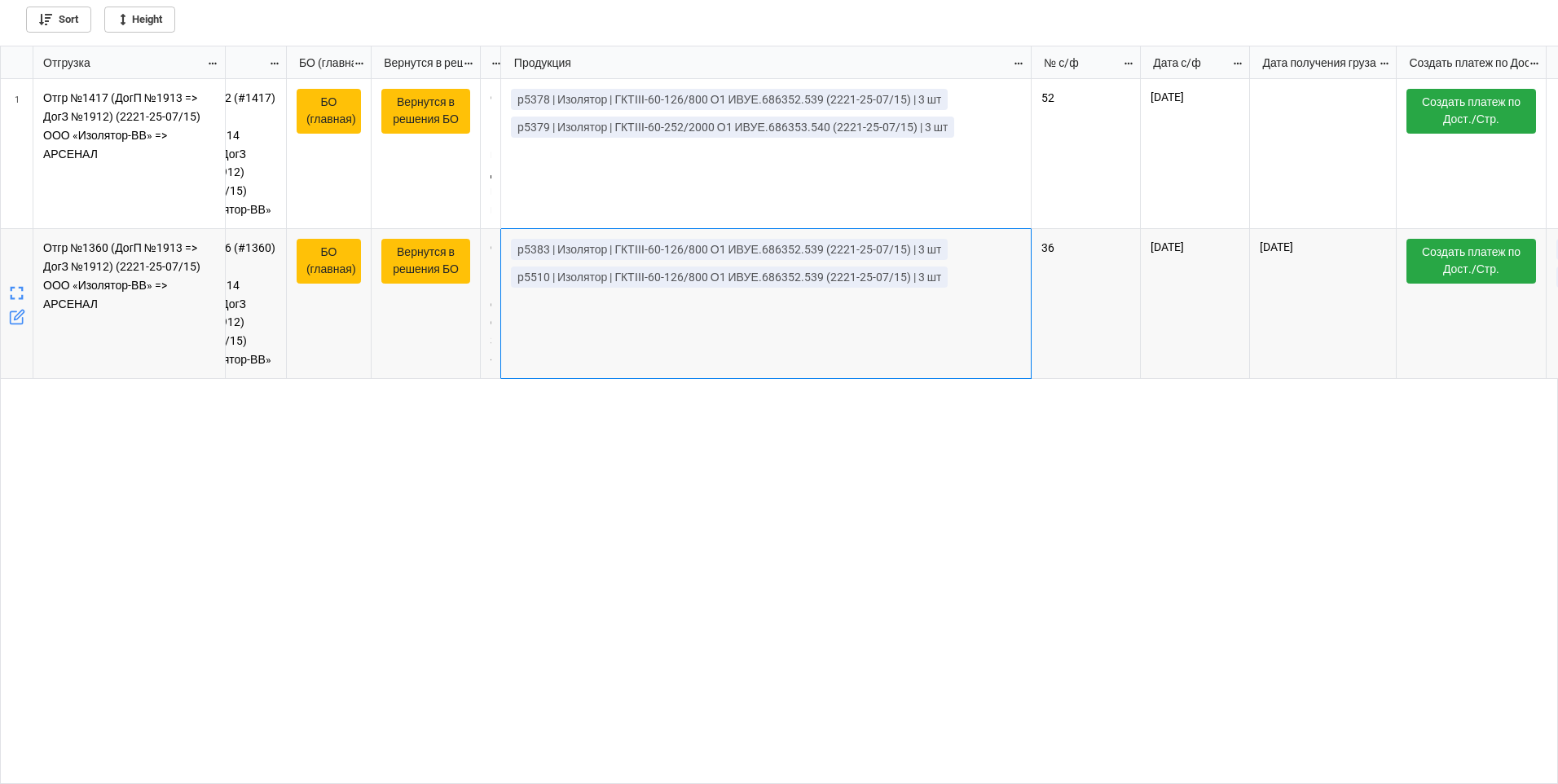
click at [795, 334] on div "p5383 | Изолятор | ГКТIII-60-126/800 О1 ИВУЕ.686352.539 (2221-25-07/15) | 3 шт …" at bounding box center [766, 304] width 530 height 150
click at [1108, 340] on div "36" at bounding box center [1085, 304] width 109 height 150
click at [923, 347] on div "p5383 | Изолятор | ГКТIII-60-126/800 О1 ИВУЕ.686352.539 (2221-25-07/15) | 3 шт …" at bounding box center [766, 304] width 530 height 150
click at [126, 265] on p "Отгр №1360 (ДогП №1913 => ДогЗ №1912) (2221-25-07/15) ООО «Изолятор-ВВ» => АРСЕ…" at bounding box center [130, 276] width 172 height 74
drag, startPoint x: 126, startPoint y: 265, endPoint x: 167, endPoint y: 260, distance: 41.3
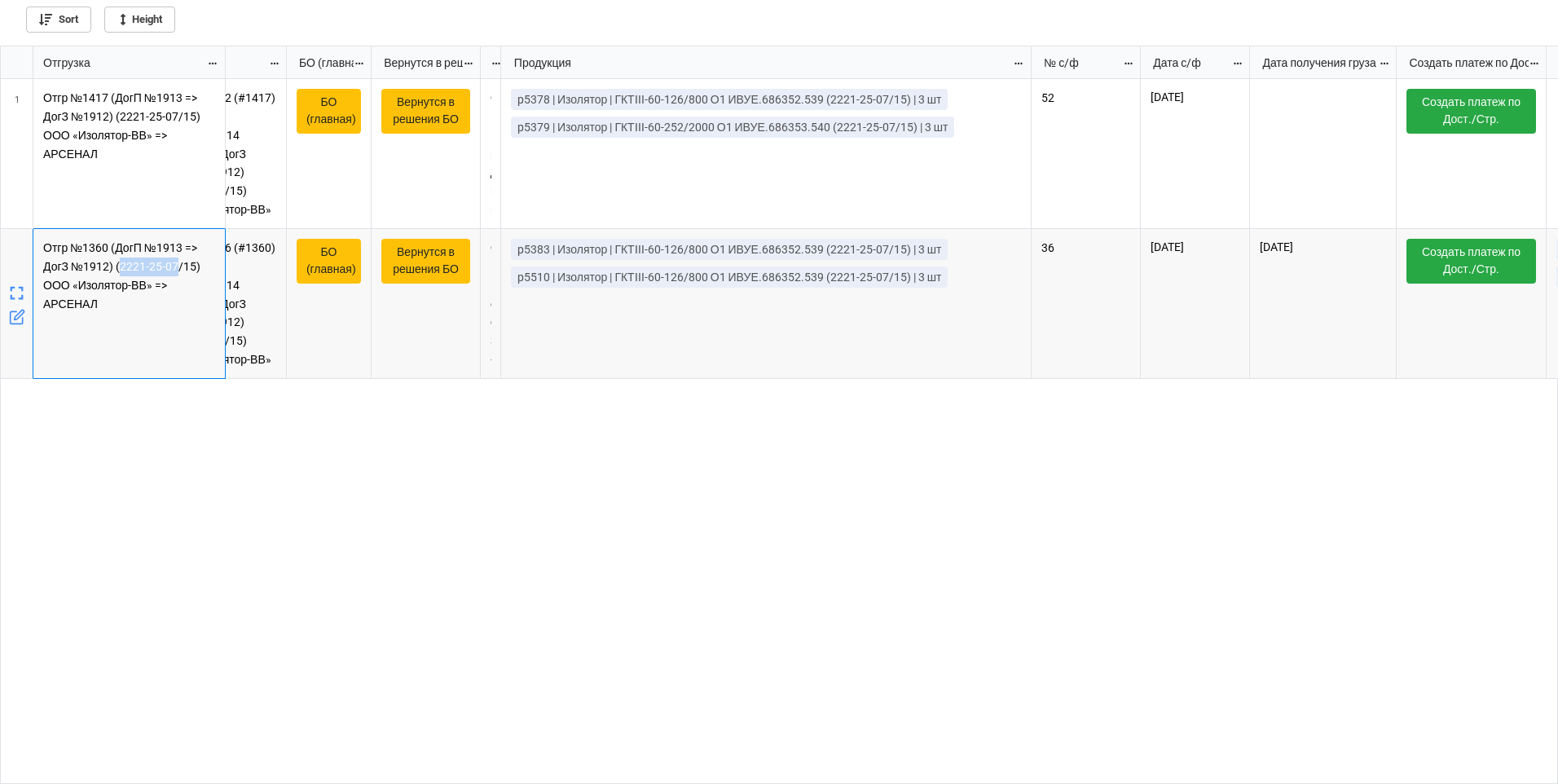
click at [167, 260] on p "Отгр №1360 (ДогП №1913 => ДогЗ №1912) (2221-25-07/15) ООО «Изолятор-ВВ» => АРСЕ…" at bounding box center [130, 276] width 172 height 74
copy p "2221-25-07"
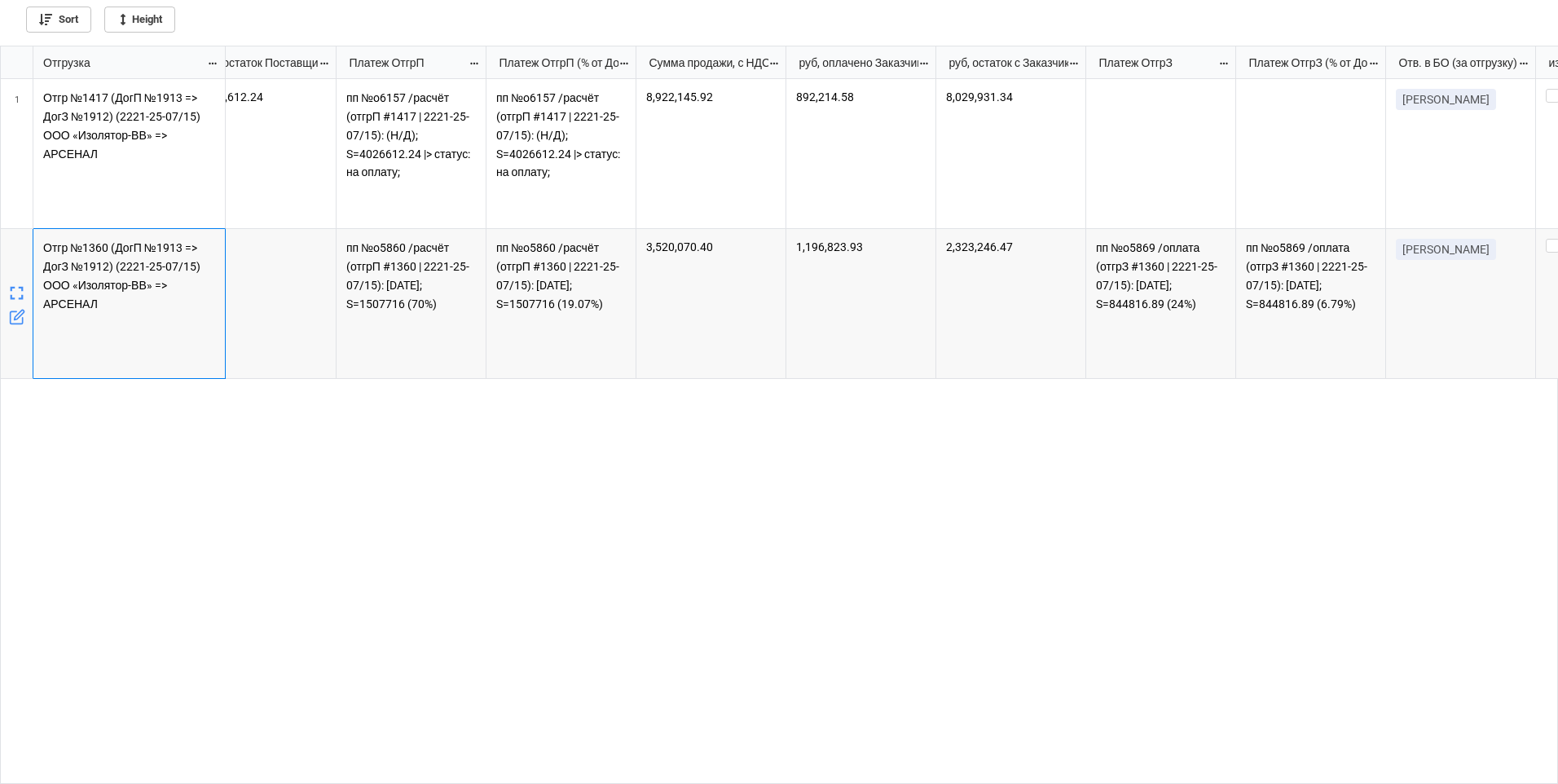
scroll to position [0, 3576]
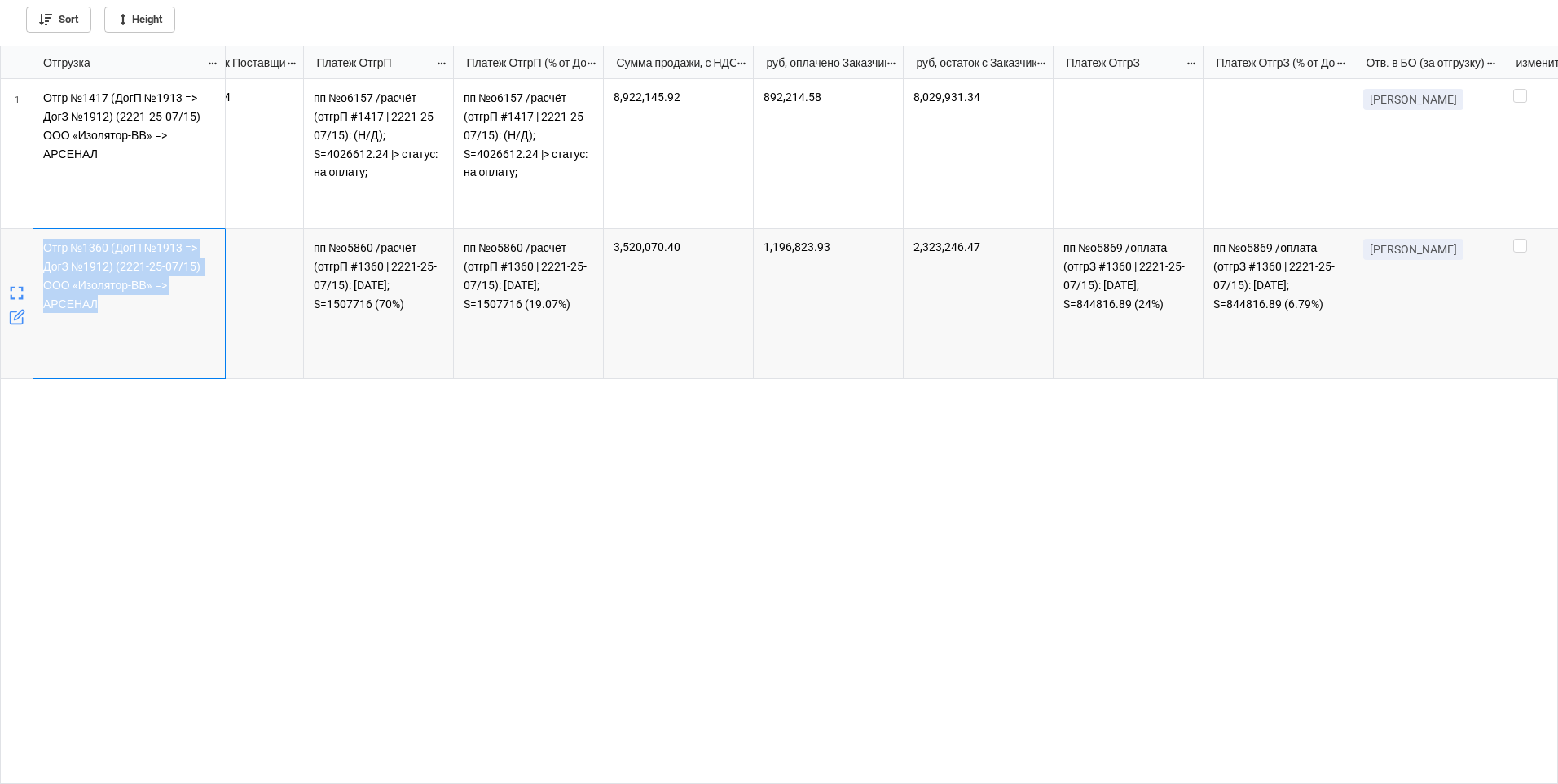
drag, startPoint x: 44, startPoint y: 244, endPoint x: 114, endPoint y: 308, distance: 94.8
click at [114, 308] on p "Отгр №1360 (ДогП №1913 => ДогЗ №1912) (2221-25-07/15) ООО «Изолятор-ВВ» => АРСЕ…" at bounding box center [130, 276] width 172 height 74
copy p "Отгр №1360 (ДогП №1913 => ДогЗ №1912) (2221-25-07/15) ООО «Изолятор-ВВ» => АРСЕ…"
click at [19, 294] on icon "grid" at bounding box center [17, 294] width 23 height 23
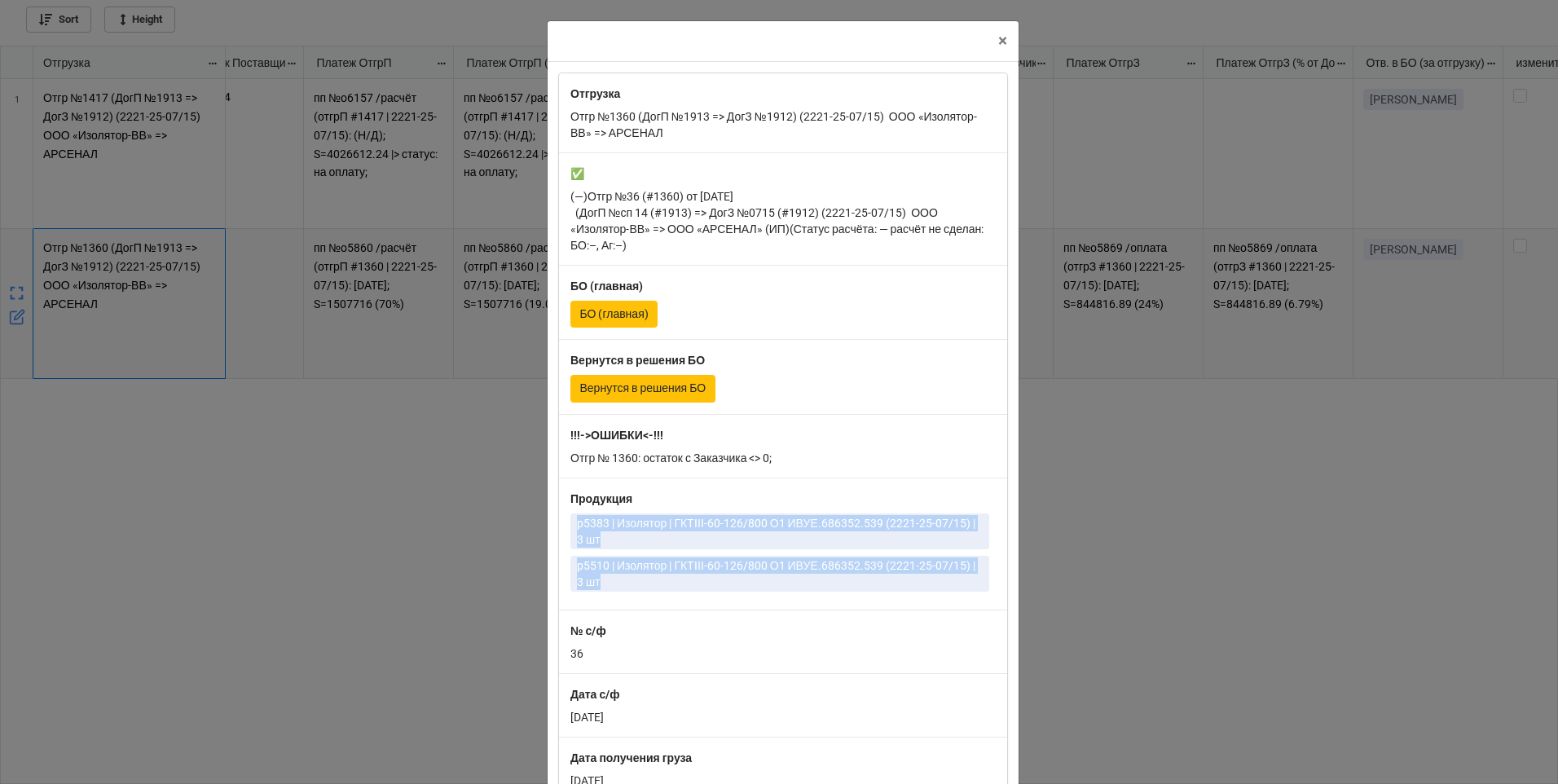
drag, startPoint x: 569, startPoint y: 522, endPoint x: 626, endPoint y: 582, distance: 82.8
click at [626, 582] on div "p5383 | Изолятор | ГКТIII-60-126/800 О1 ИВУЕ.686352.539 (2221-25-07/15) | 3 шт …" at bounding box center [782, 555] width 425 height 84
copy div "p5383 | Изолятор | ГКТIII-60-126/800 О1 ИВУЕ.686352.539 (2221-25-07/15) | 3 шт …"
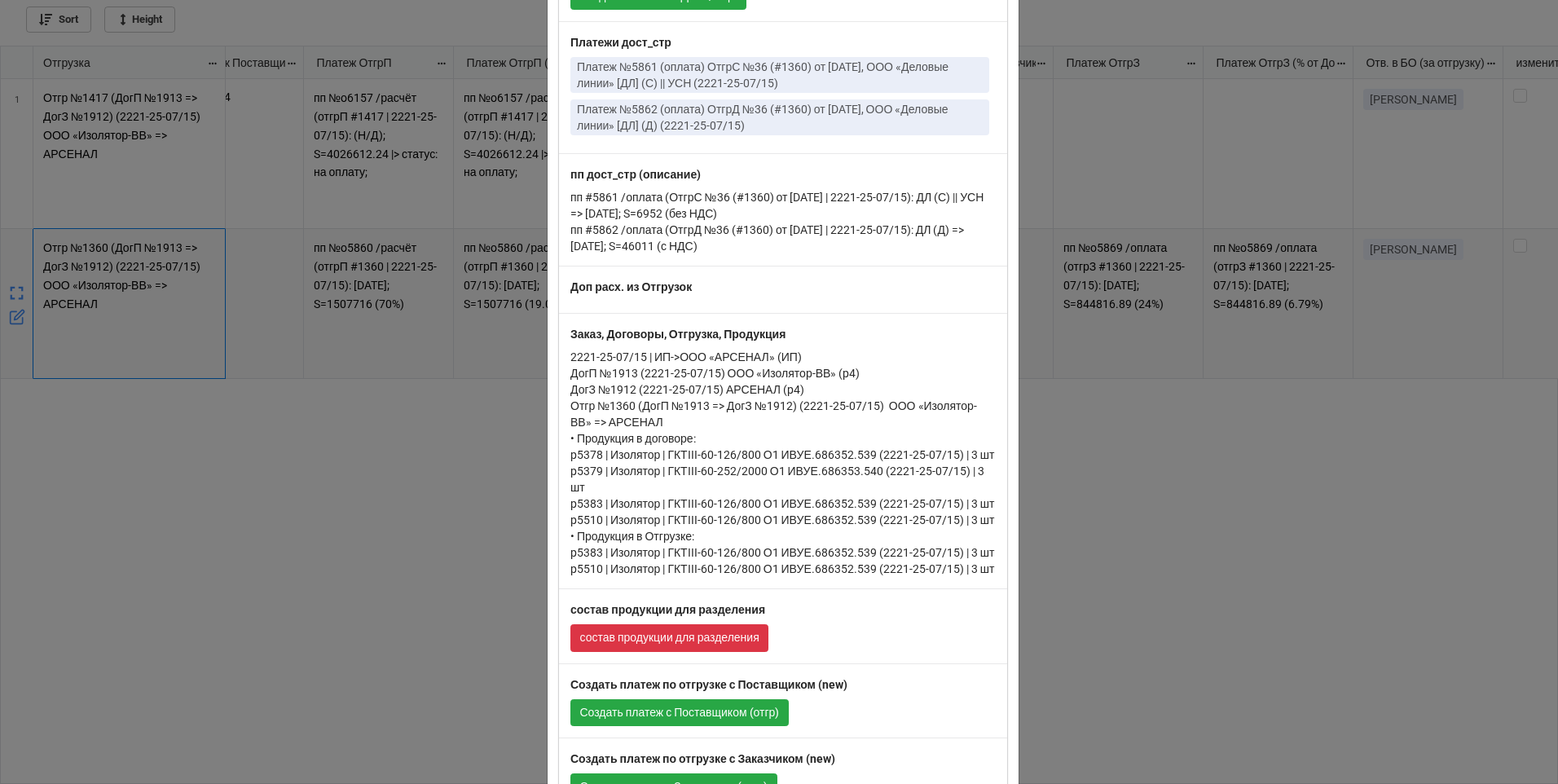
scroll to position [896, 0]
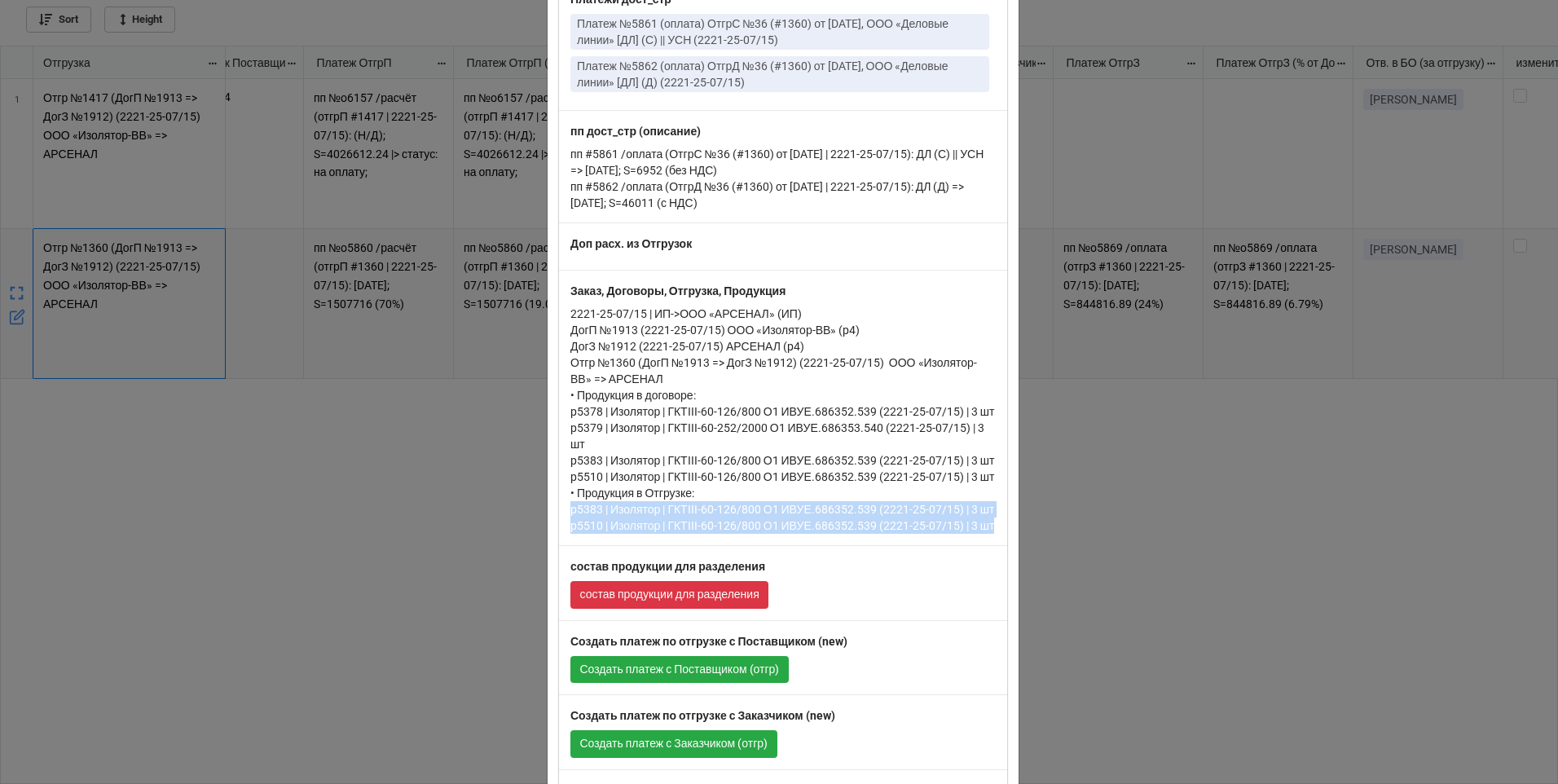
drag, startPoint x: 567, startPoint y: 492, endPoint x: 1004, endPoint y: 512, distance: 437.5
click at [1004, 512] on div "Отгрузка Отгр №1360 (ДогП №1913 => ДогЗ №1912) (2221-25-07/15) ООО «Изолятор-ВВ…" at bounding box center [782, 490] width 471 height 2649
copy p "p5383 | Изолятор | ГКТIII-60-126/800 О1 ИВУЕ.686352.539 (2221-25-07/15) | 3 шт …"
click at [638, 405] on p "2221-25-07/15 | ИП->ООО «АРСЕНАЛ» (ИП) ДогП №1913 (2221-25-07/15) ООО «Изолятор…" at bounding box center [782, 419] width 425 height 228
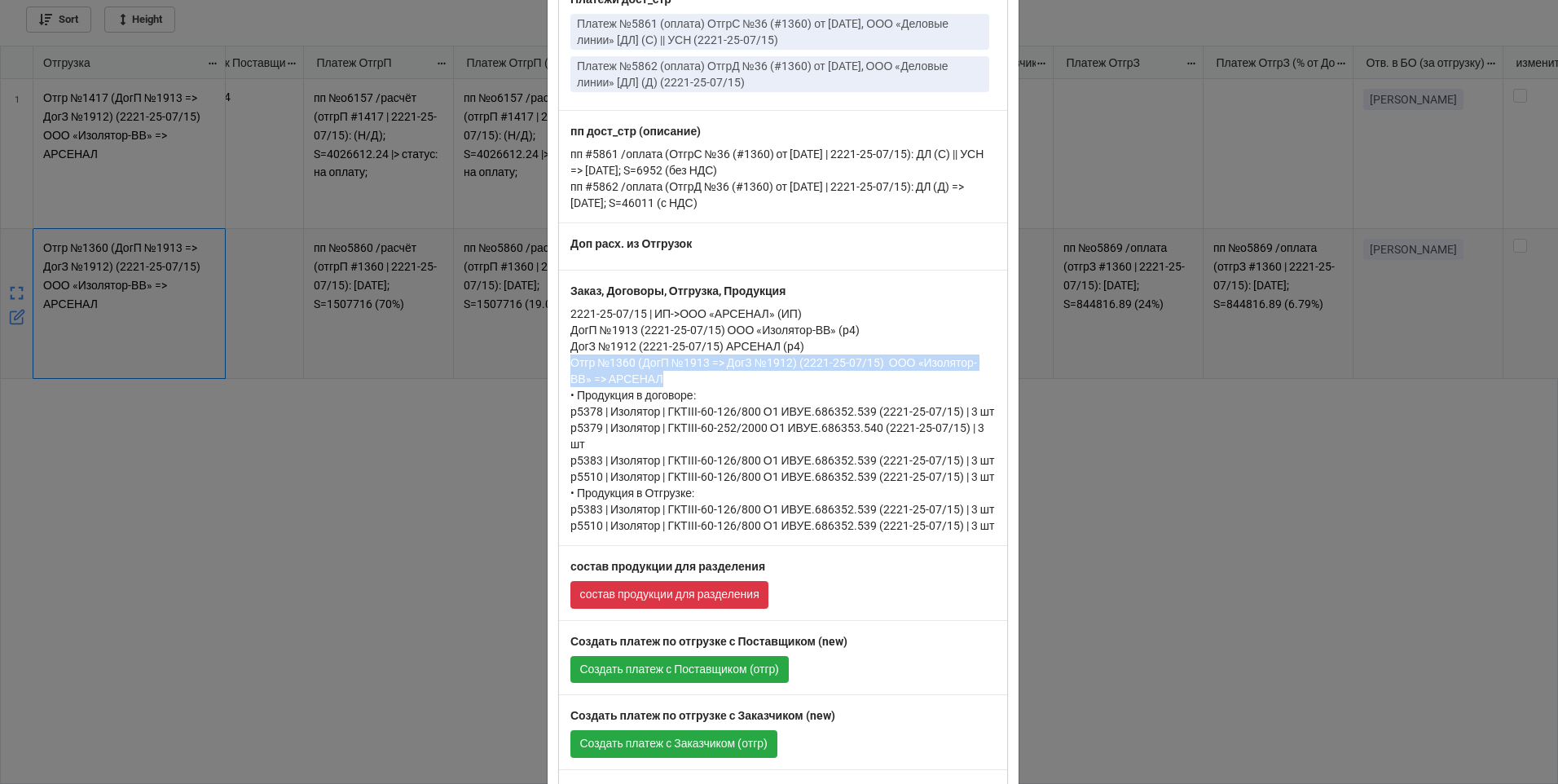
drag, startPoint x: 567, startPoint y: 358, endPoint x: 673, endPoint y: 378, distance: 107.9
click at [673, 378] on p "2221-25-07/15 | ИП->ООО «АРСЕНАЛ» (ИП) ДогП №1913 (2221-25-07/15) ООО «Изолятор…" at bounding box center [782, 419] width 425 height 228
copy p "Отгр №1360 (ДогП №1913 => ДогЗ №1912) (2221-25-07/15) ООО «Изолятор-ВВ» => АРСЕ…"
drag, startPoint x: 820, startPoint y: 437, endPoint x: 860, endPoint y: 430, distance: 40.6
click at [819, 437] on p "2221-25-07/15 | ИП->ООО «АРСЕНАЛ» (ИП) ДогП №1913 (2221-25-07/15) ООО «Изолятор…" at bounding box center [782, 419] width 425 height 228
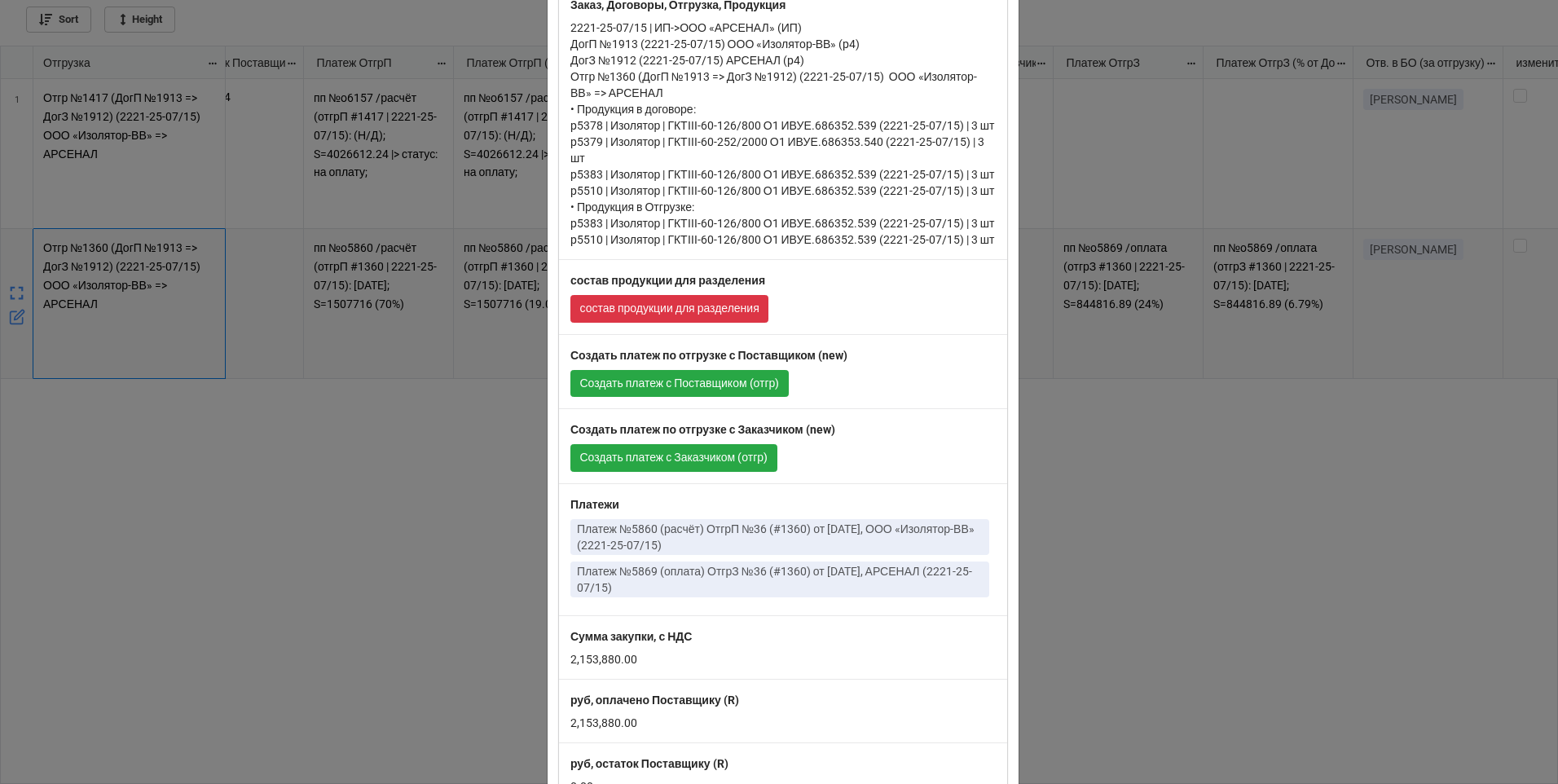
scroll to position [1221, 0]
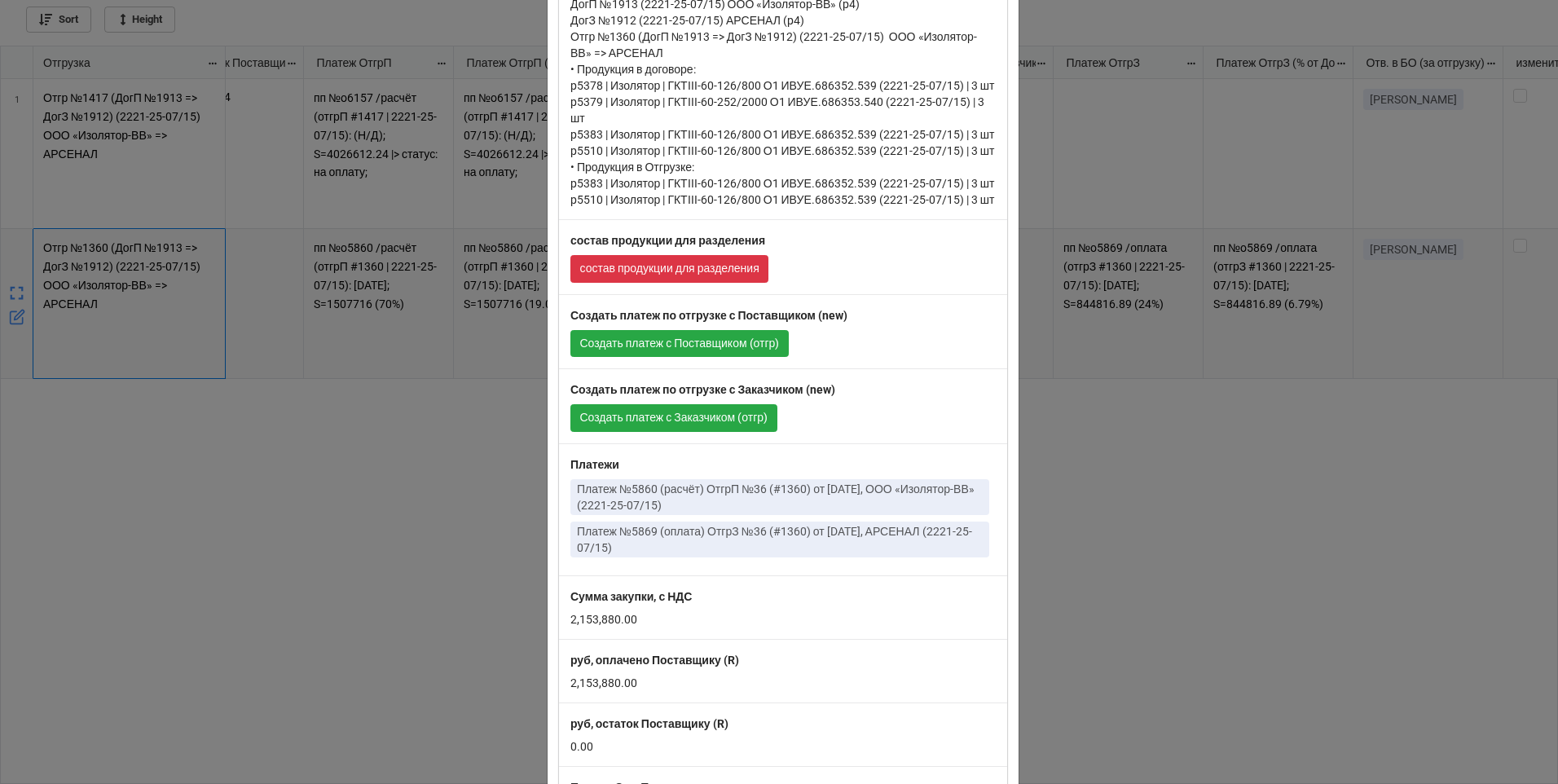
click at [1108, 632] on div "× Close Отгрузка Отгр №1360 (ДогП №1913 => ДогЗ №1912) (2221-25-07/15) ООО «Изо…" at bounding box center [779, 392] width 1558 height 784
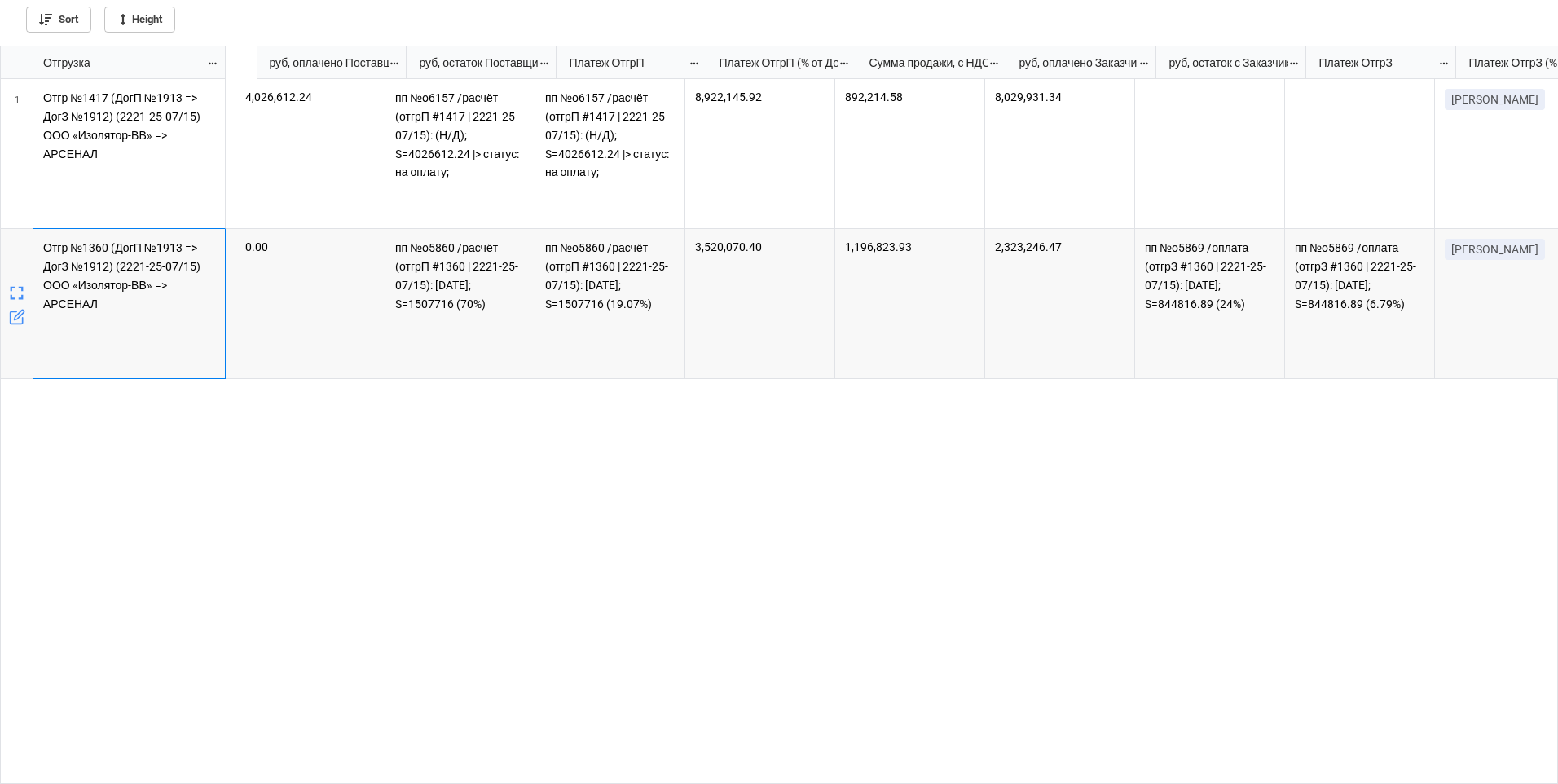
scroll to position [0, 3495]
click at [922, 329] on div "1,196,823.93" at bounding box center [910, 304] width 150 height 150
click at [790, 317] on div "3,520,070.40" at bounding box center [760, 304] width 150 height 150
click at [904, 313] on div "1,196,823.93" at bounding box center [910, 304] width 150 height 150
drag, startPoint x: 903, startPoint y: 314, endPoint x: 920, endPoint y: 347, distance: 37.1
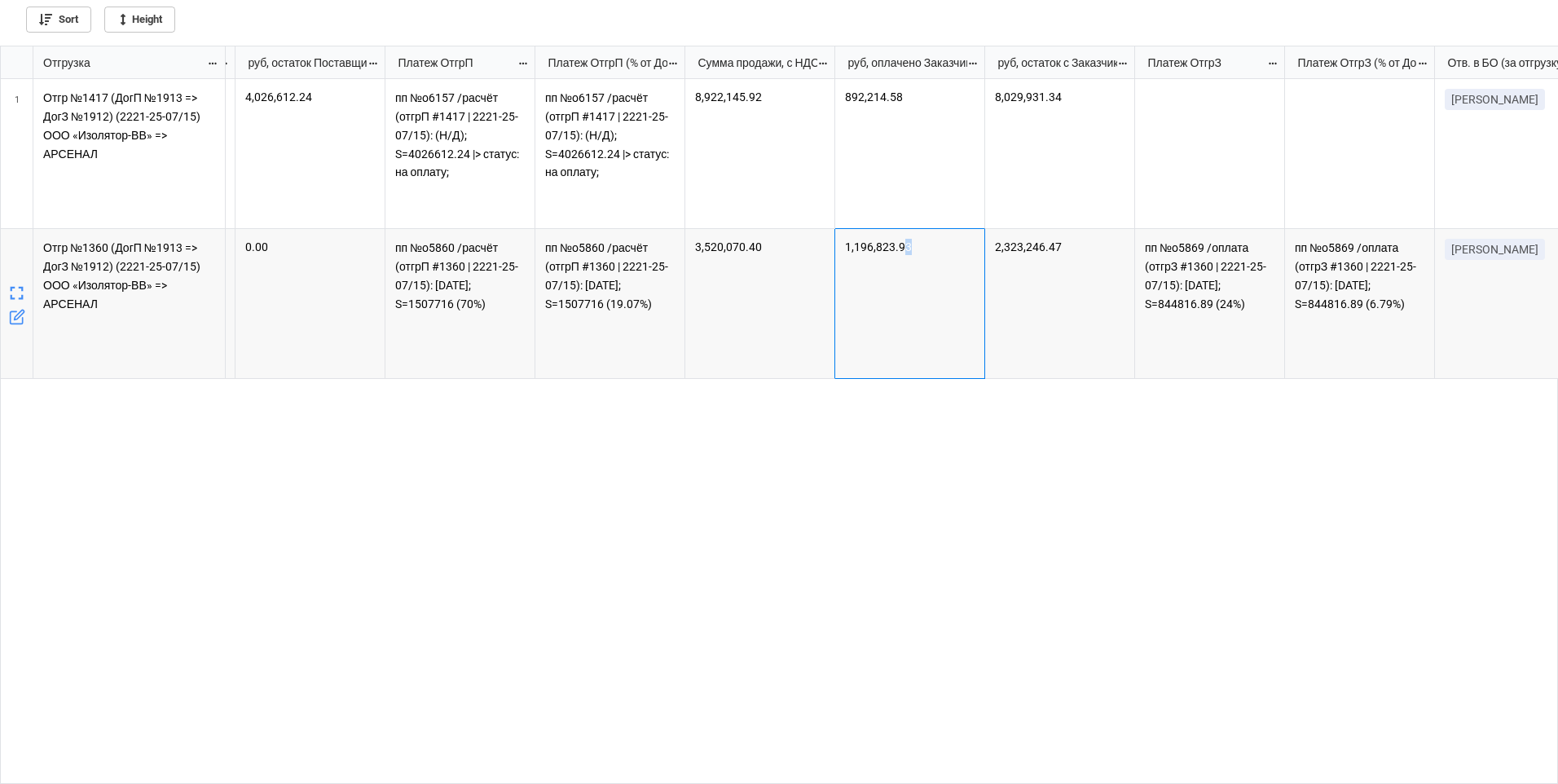
click at [909, 347] on div "1,196,823.93" at bounding box center [910, 304] width 150 height 150
click at [1065, 346] on div "2,323,246.47" at bounding box center [1060, 304] width 150 height 150
drag, startPoint x: 935, startPoint y: 341, endPoint x: 903, endPoint y: 359, distance: 36.7
click at [935, 341] on div "1,196,823.93" at bounding box center [910, 304] width 150 height 150
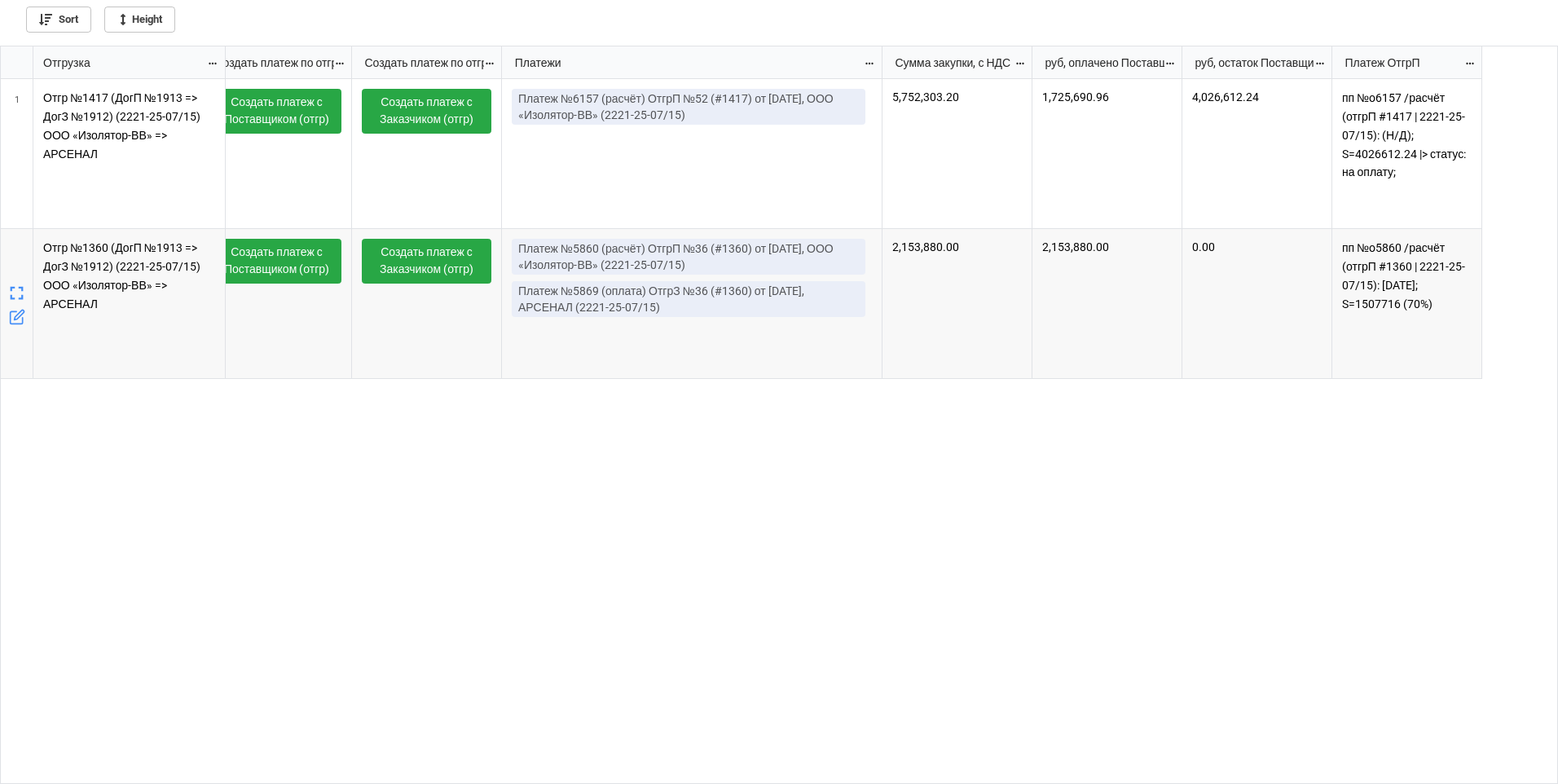
scroll to position [0, 2436]
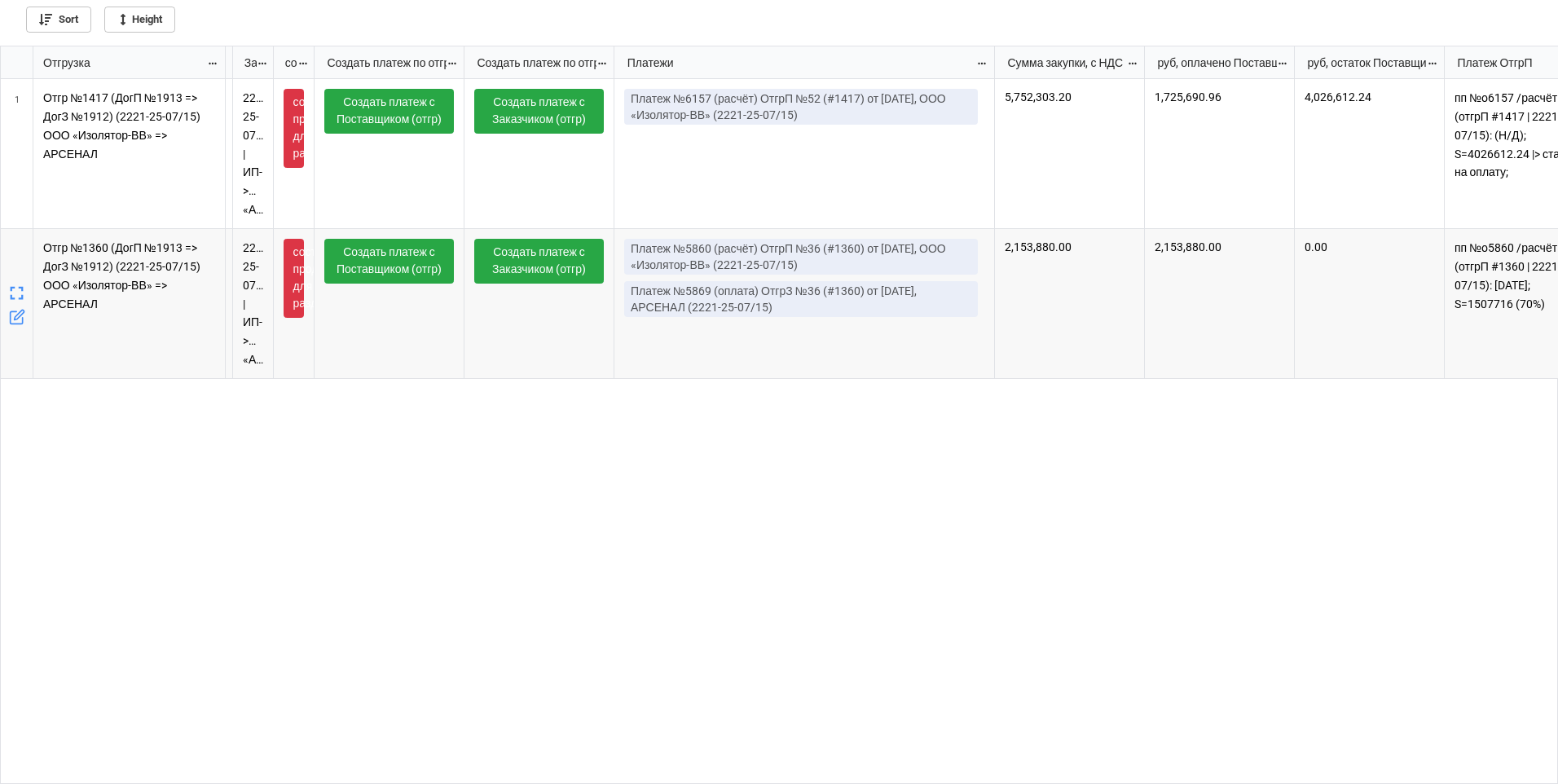
click at [1230, 307] on div "2,153,880.00" at bounding box center [1220, 304] width 150 height 150
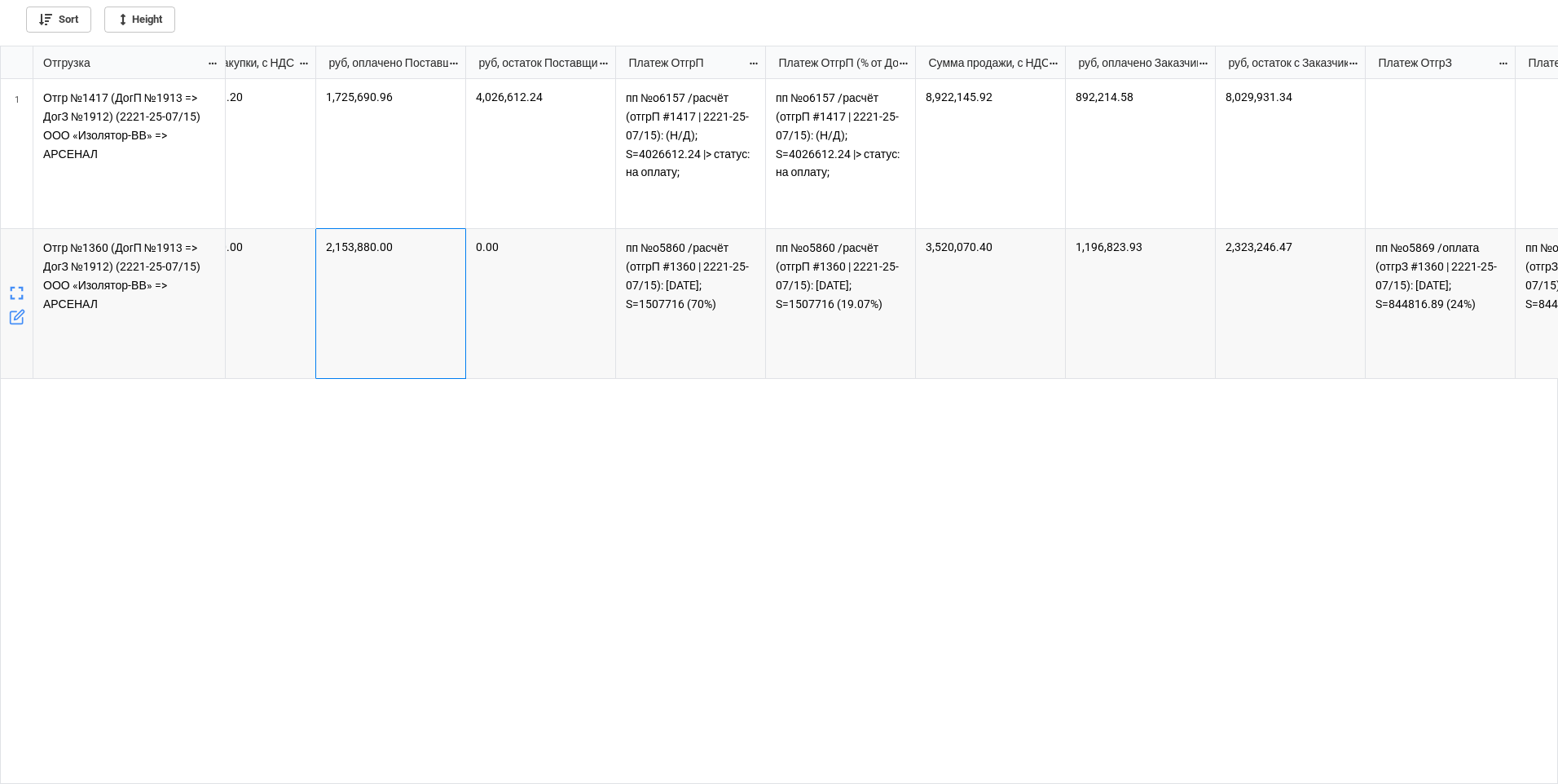
scroll to position [0, 3413]
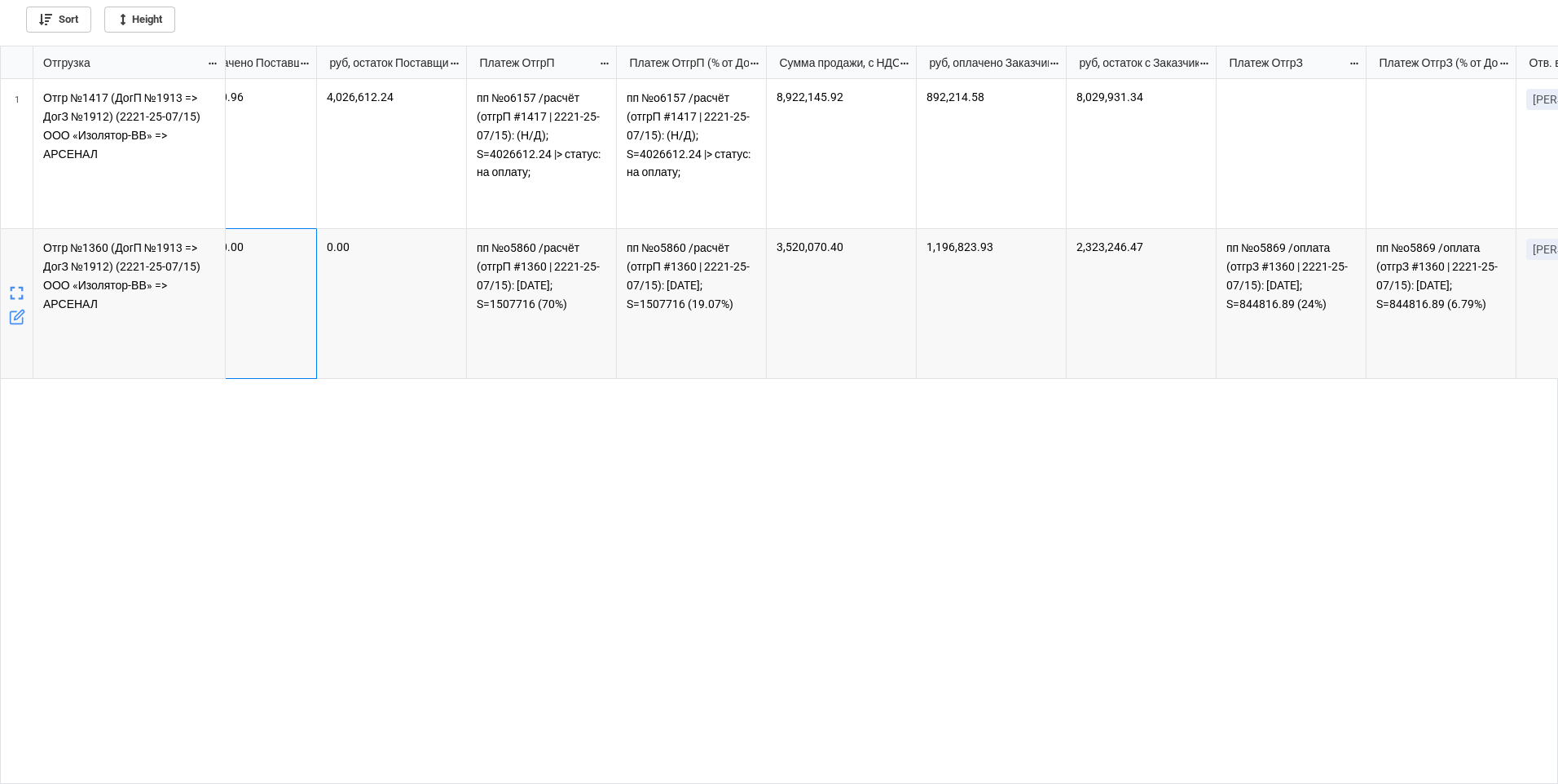
click at [940, 301] on div "1,196,823.93" at bounding box center [992, 304] width 150 height 150
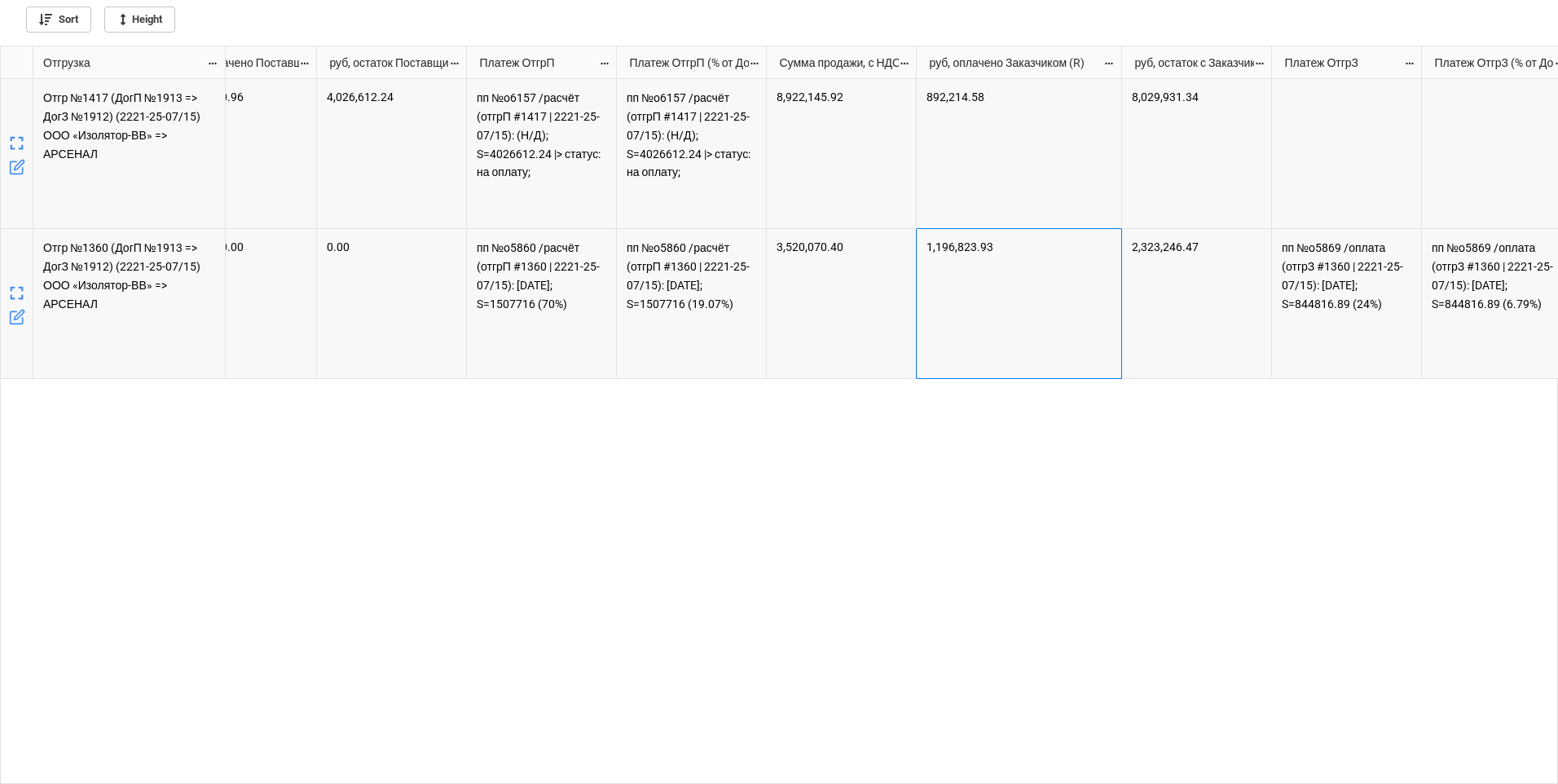
drag, startPoint x: 1064, startPoint y: 62, endPoint x: 1119, endPoint y: 67, distance: 55.2
click at [1119, 67] on div "grid" at bounding box center [1119, 62] width 3 height 32
click at [1042, 282] on div "1,196,823.93" at bounding box center [1019, 304] width 206 height 150
click at [1204, 311] on div "2,323,246.47" at bounding box center [1196, 304] width 150 height 150
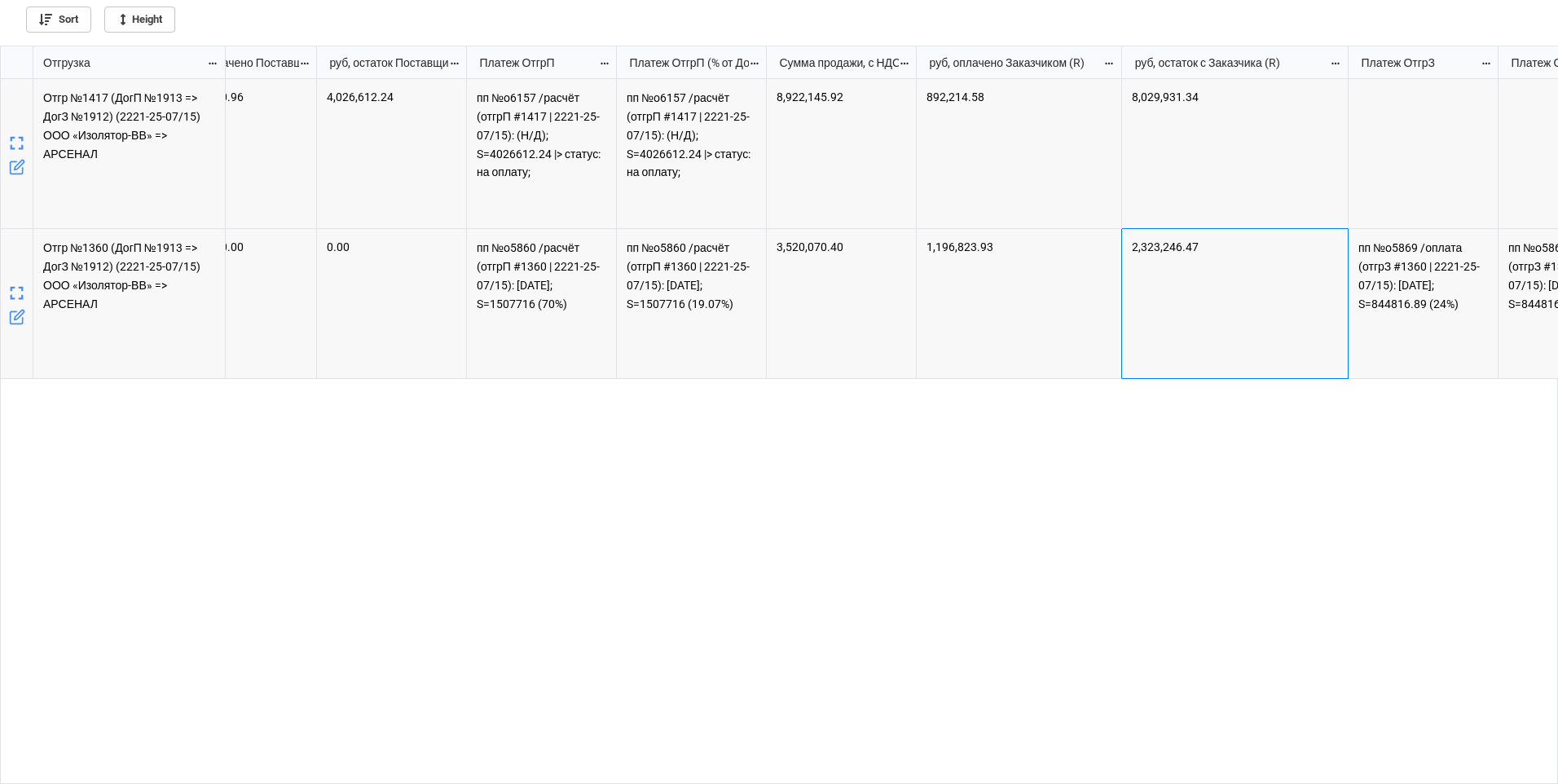
drag, startPoint x: 1269, startPoint y: 62, endPoint x: 1348, endPoint y: 62, distance: 79.0
click at [1348, 62] on div "grid" at bounding box center [1345, 62] width 3 height 32
click at [1279, 487] on div "1,725,690.96 4,026,612.24 пп №o6157 /расчёт (отгрП #1417 | 2221-25-07/15): (Н/Д…" at bounding box center [891, 431] width 1333 height 705
click at [1162, 501] on div "1,725,690.96 4,026,612.24 пп №o6157 /расчёт (отгрП #1417 | 2221-25-07/15): (Н/Д…" at bounding box center [891, 431] width 1333 height 705
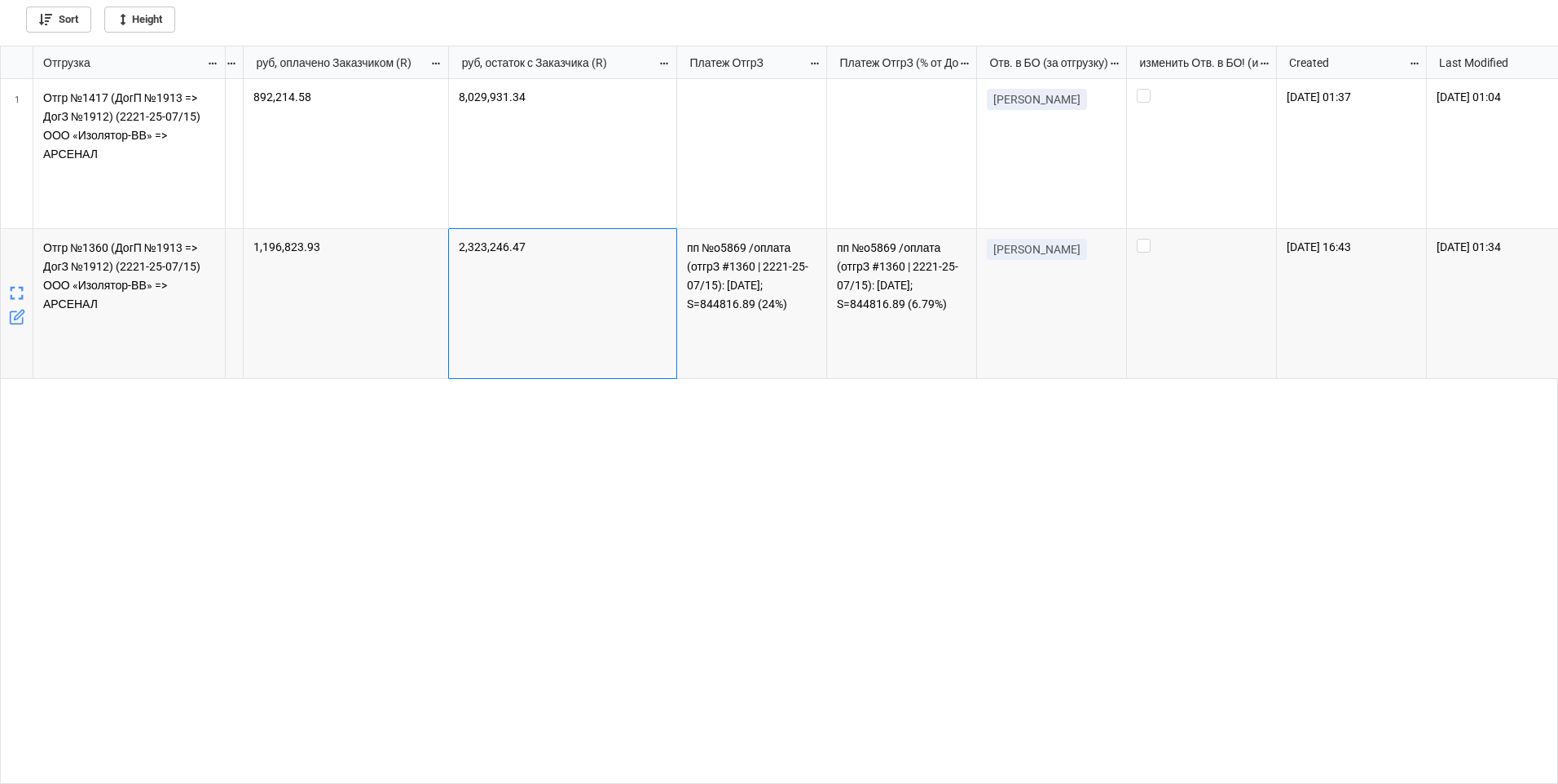
scroll to position [0, 4105]
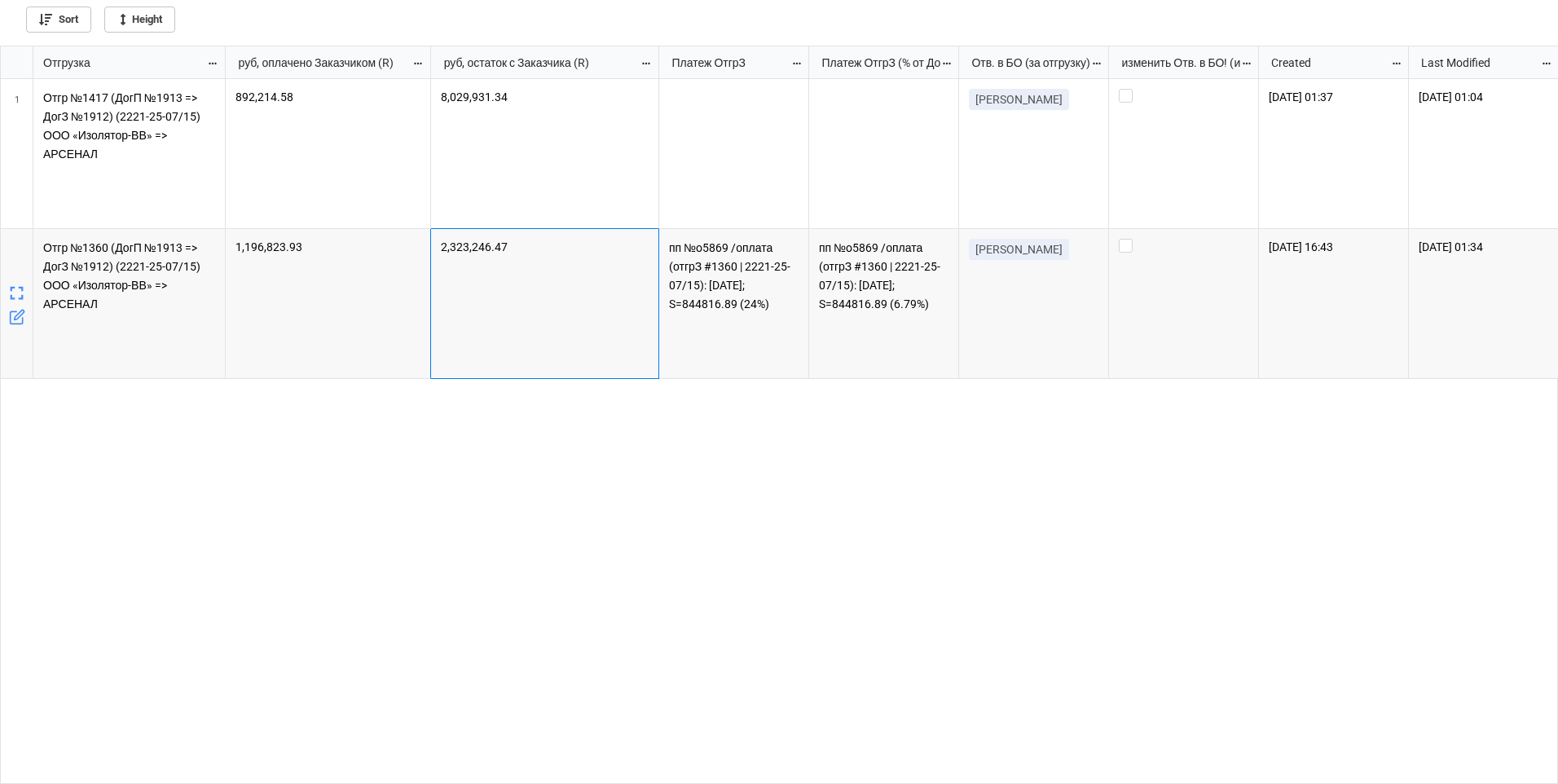
click at [450, 455] on div "892,214.58 8,029,931.34 Григорьянц А.А. 3/9/2025 01:37 5/9/2025 01:04 1,196,823…" at bounding box center [891, 431] width 1333 height 705
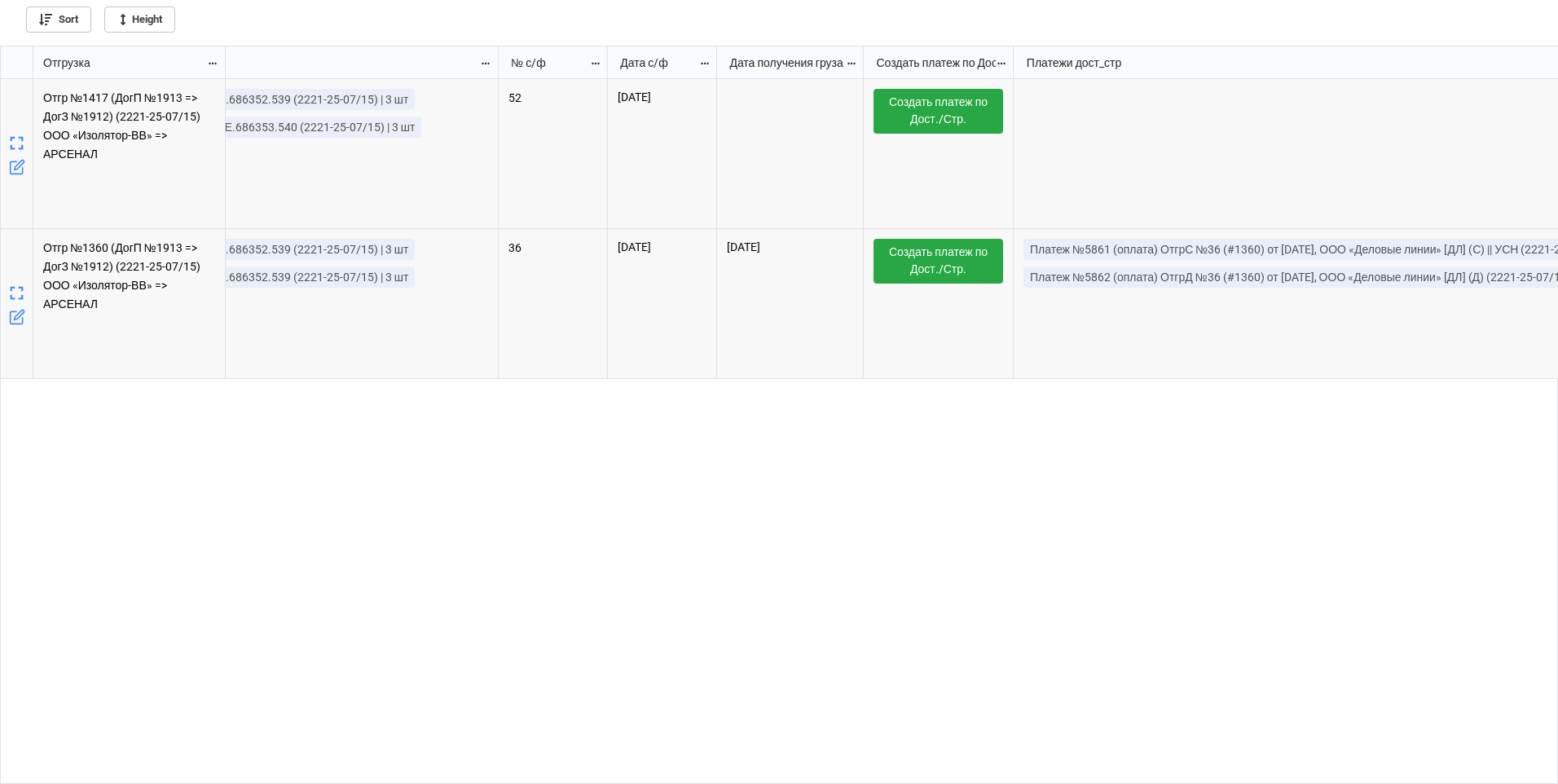
scroll to position [0, 0]
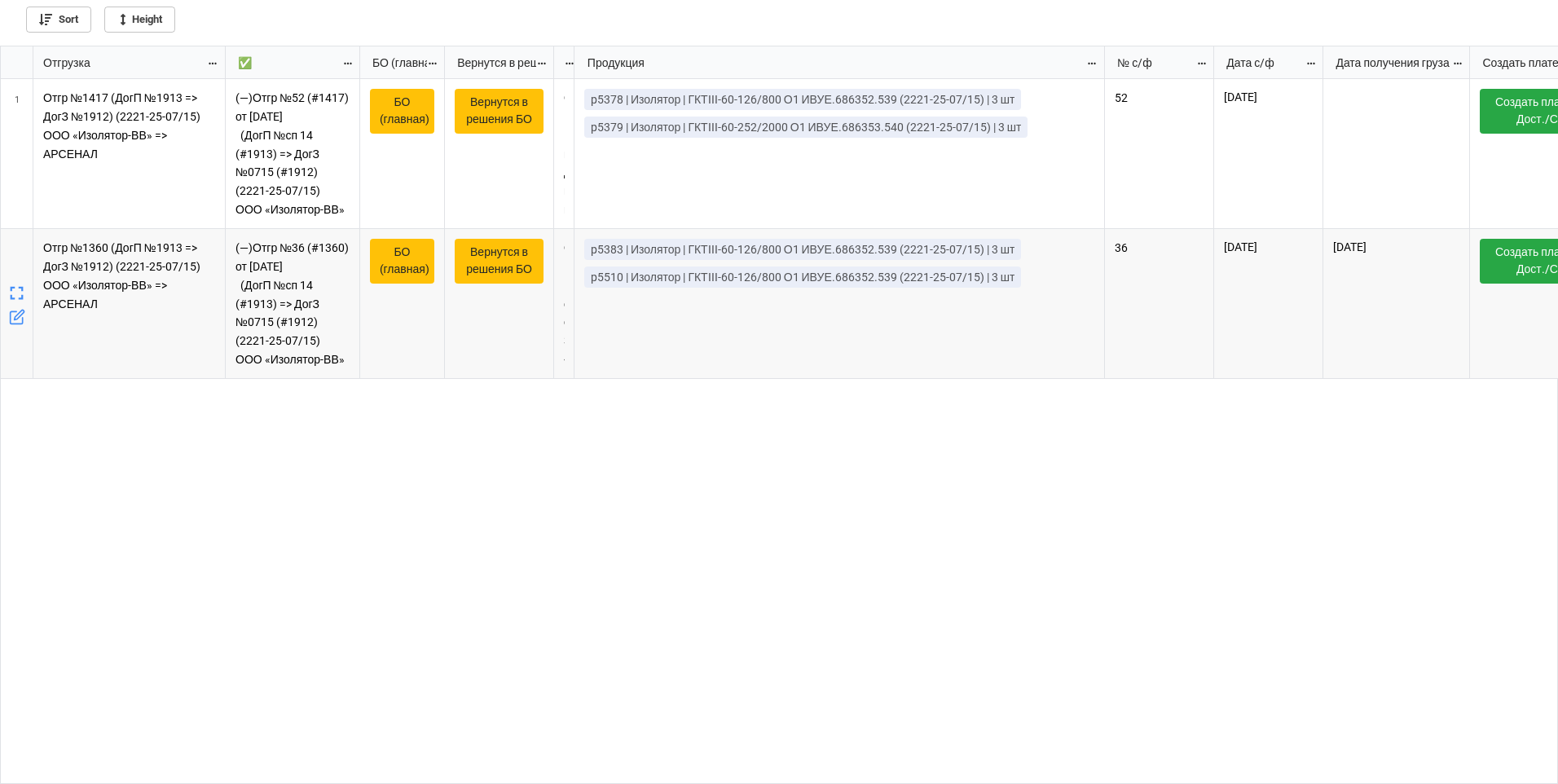
click at [840, 540] on div "(—)Отгр №52 (#1417) от 04/09/2025 (ДогП №сп 14 (#1913) => ДогЗ №0715 (#1912) (2…" at bounding box center [891, 431] width 1333 height 705
click at [633, 604] on div "(—)Отгр №52 (#1417) от 04/09/2025 (ДогП №сп 14 (#1913) => ДогЗ №0715 (#1912) (2…" at bounding box center [891, 431] width 1333 height 705
drag, startPoint x: 400, startPoint y: 108, endPoint x: 523, endPoint y: 462, distance: 374.8
click at [525, 486] on div "(—)Отгр №52 (#1417) от 04/09/2025 (ДогП №сп 14 (#1913) => ДогЗ №0715 (#1912) (2…" at bounding box center [891, 431] width 1333 height 705
drag, startPoint x: 498, startPoint y: 113, endPoint x: 472, endPoint y: 278, distance: 167.0
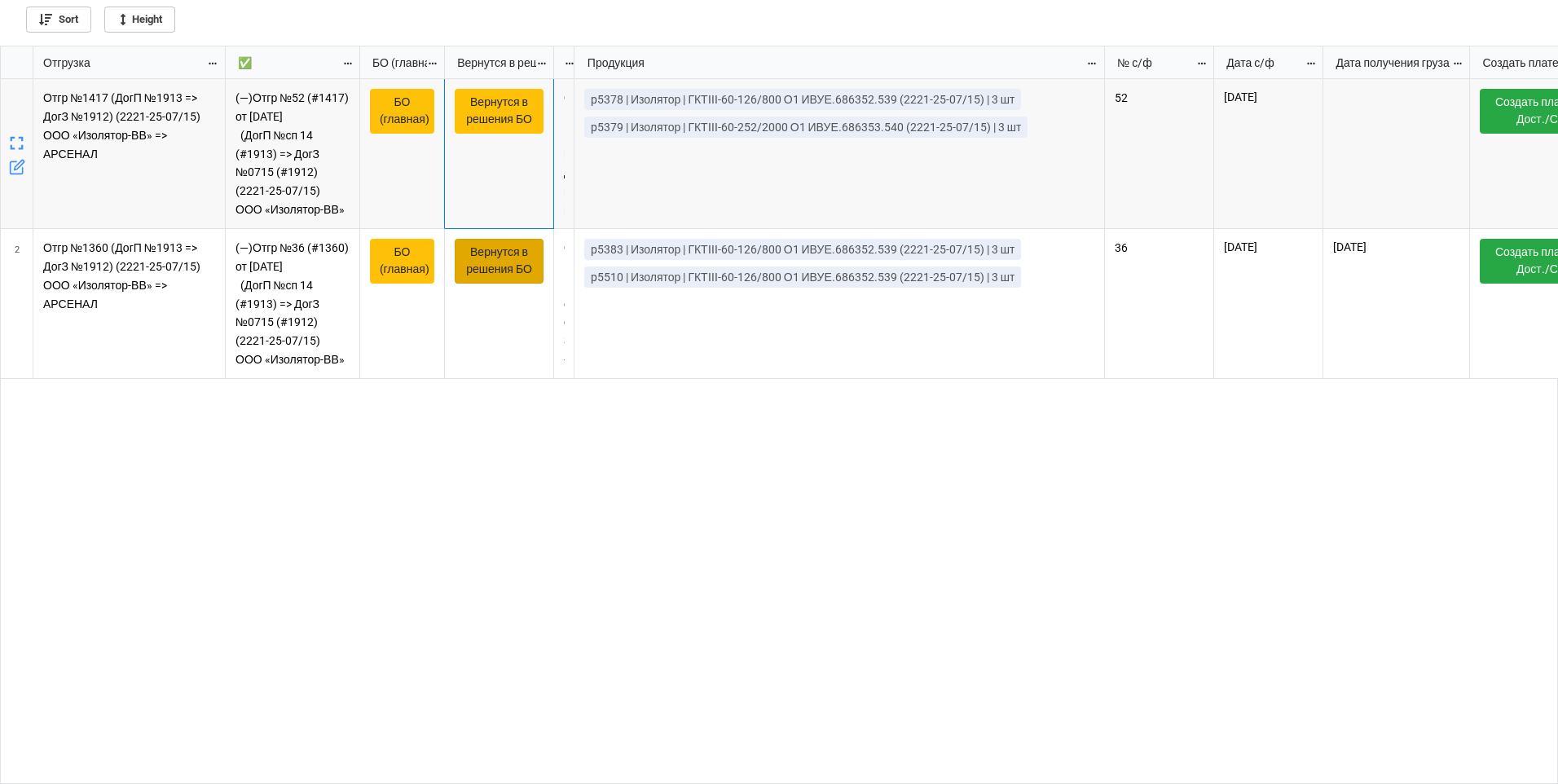
click at [405, 447] on div "(—)Отгр №52 (#1417) от 04/09/2025 (ДогП №сп 14 (#1913) => ДогЗ №0715 (#1912) (2…" at bounding box center [891, 431] width 1333 height 705
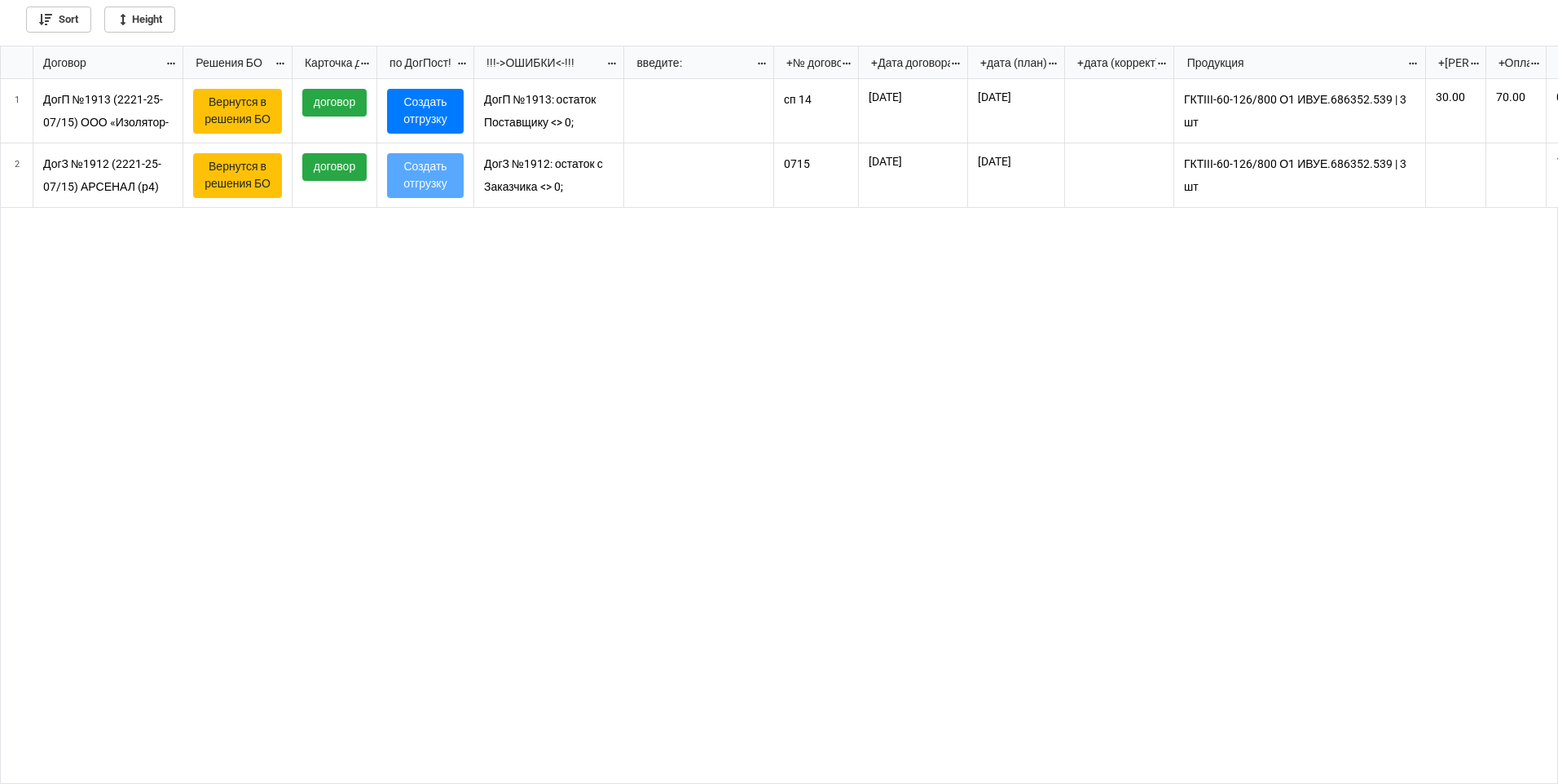
scroll to position [728, 1548]
click at [19, 166] on icon "grid" at bounding box center [17, 165] width 23 height 23
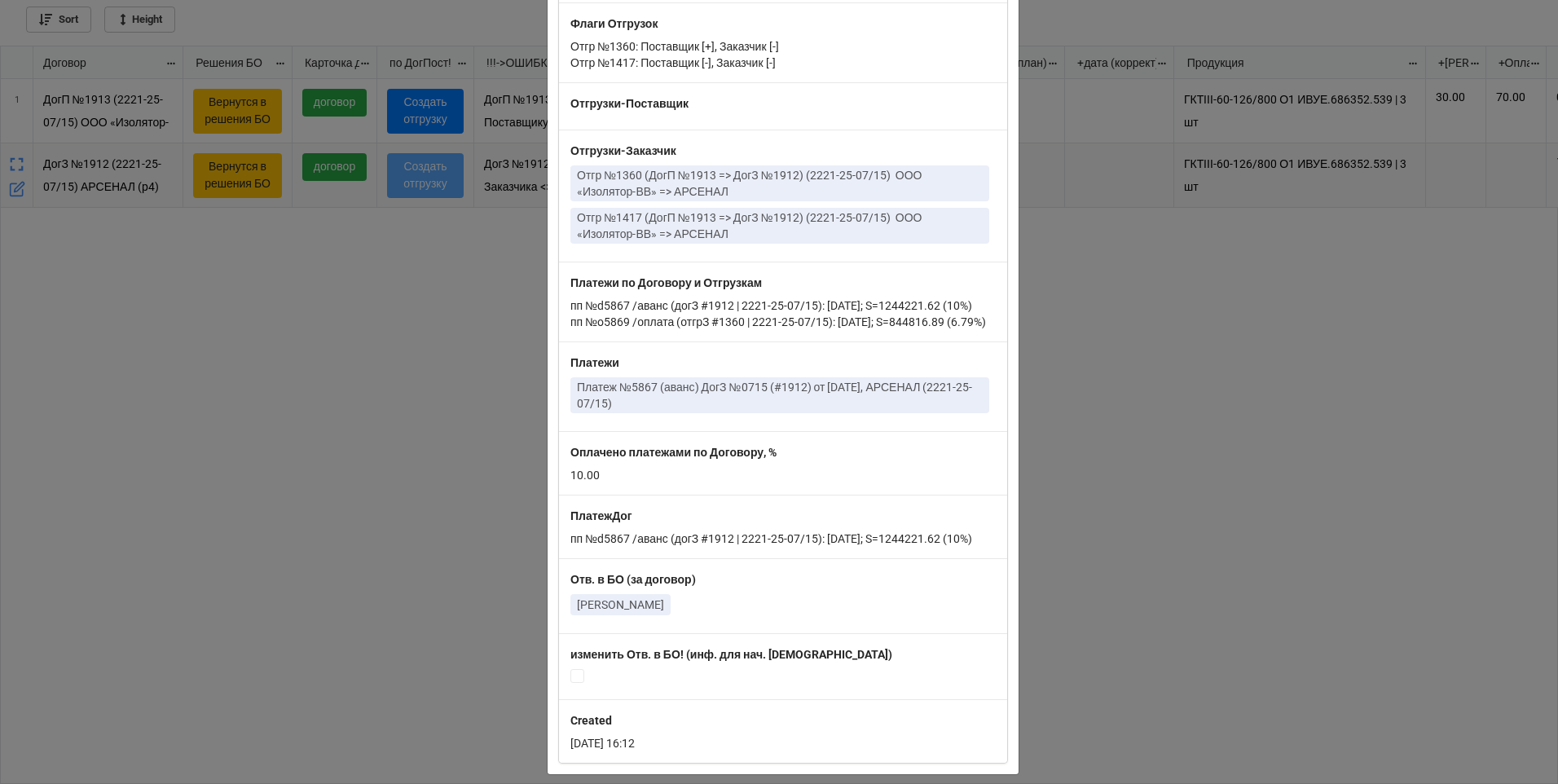
scroll to position [1466, 0]
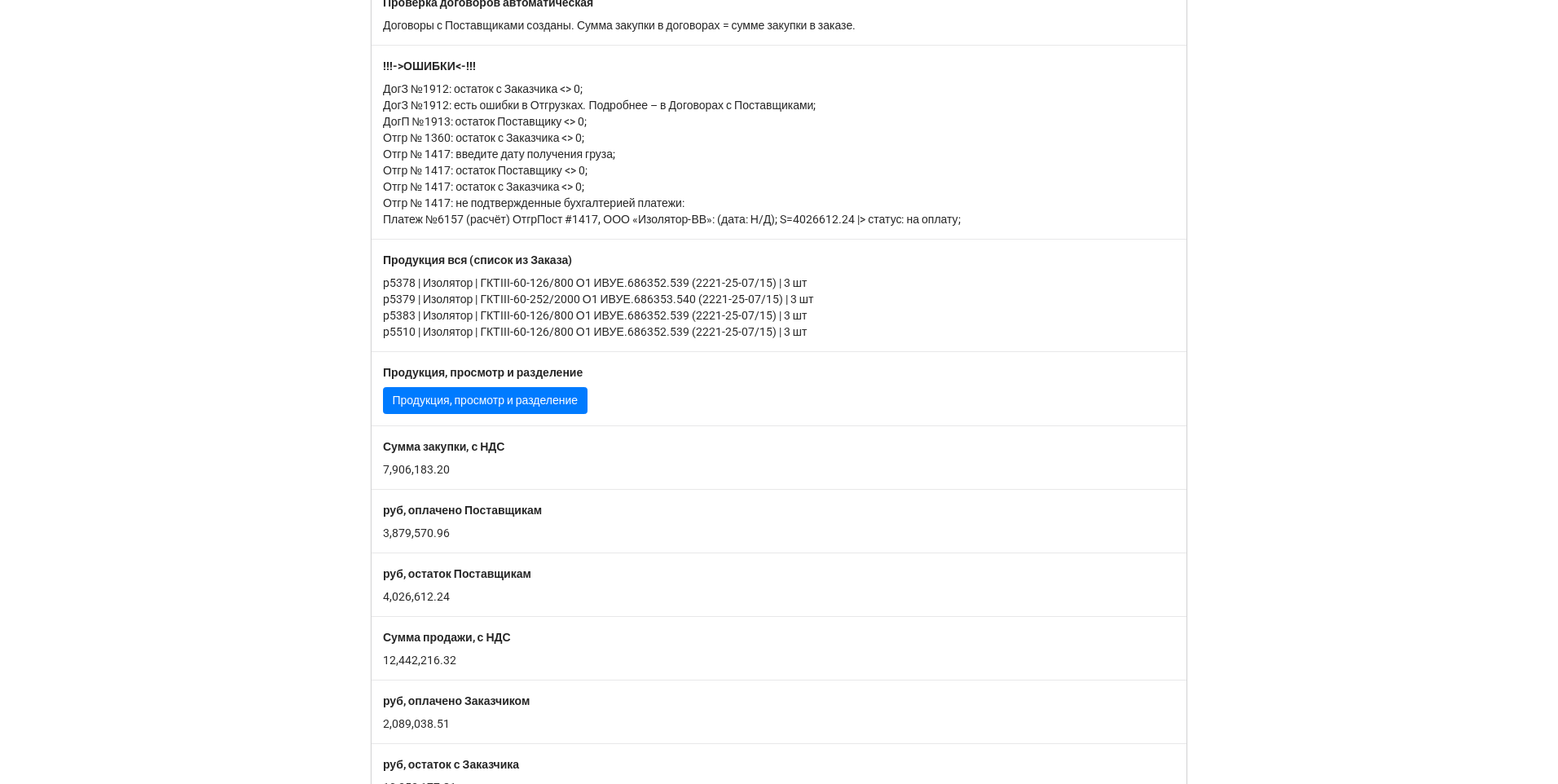
scroll to position [163, 0]
